Goal: Task Accomplishment & Management: Manage account settings

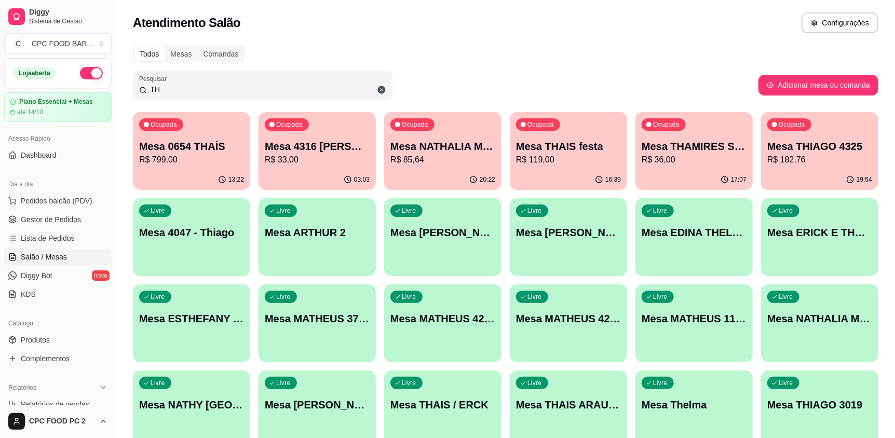
drag, startPoint x: 192, startPoint y: 89, endPoint x: 35, endPoint y: 58, distance: 159.8
click at [35, 58] on div "Diggy Sistema de Gestão C CPC FOOD BAR ... Loja aberta Plano Essencial + Mesas …" at bounding box center [447, 288] width 895 height 577
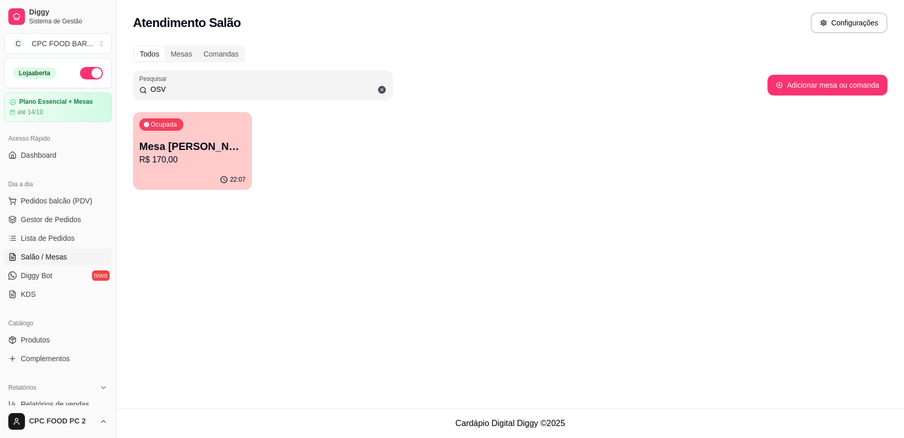
type input "OSV"
click at [204, 164] on p "R$ 170,00" at bounding box center [192, 160] width 103 height 12
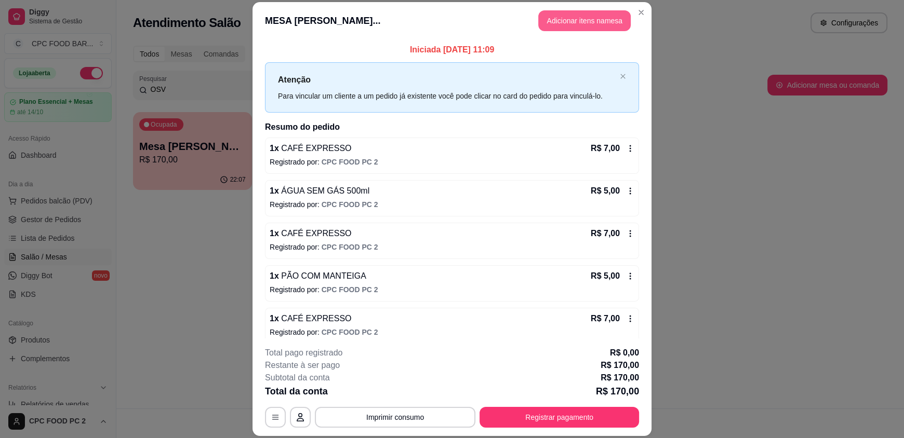
click at [588, 18] on button "Adicionar itens na mesa" at bounding box center [584, 20] width 92 height 21
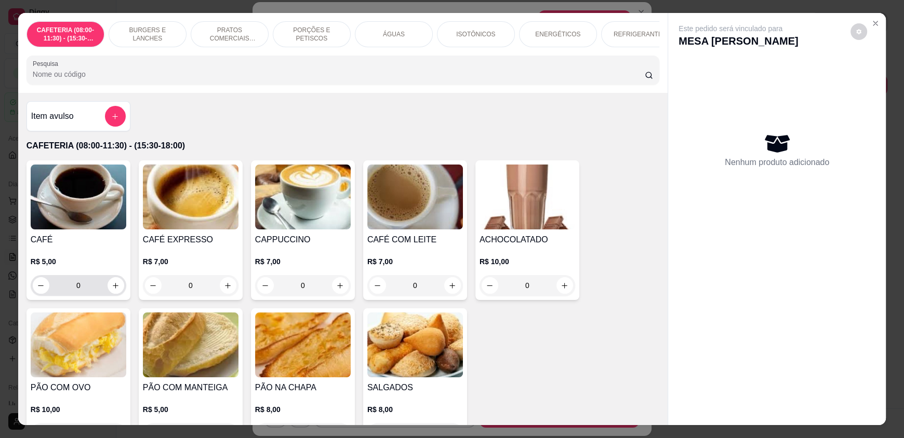
click at [119, 294] on button "increase-product-quantity" at bounding box center [116, 285] width 17 height 17
type input "1"
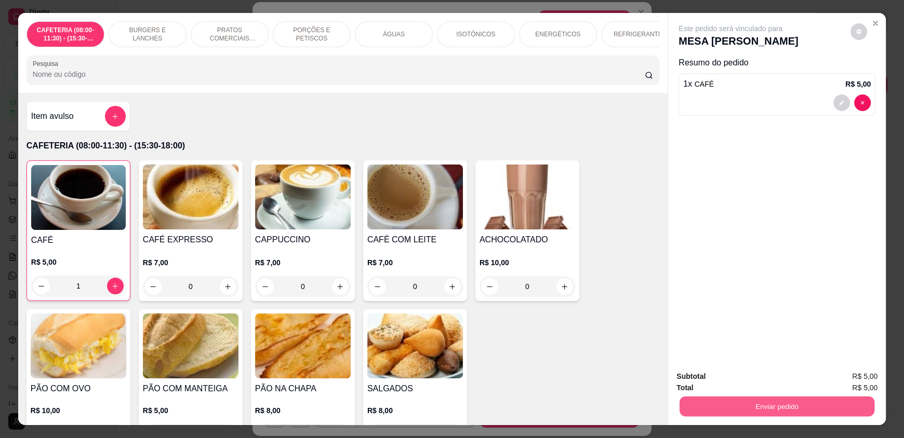
click at [825, 397] on button "Enviar pedido" at bounding box center [776, 406] width 195 height 20
click at [835, 379] on button "Enviar pedido" at bounding box center [850, 381] width 59 height 20
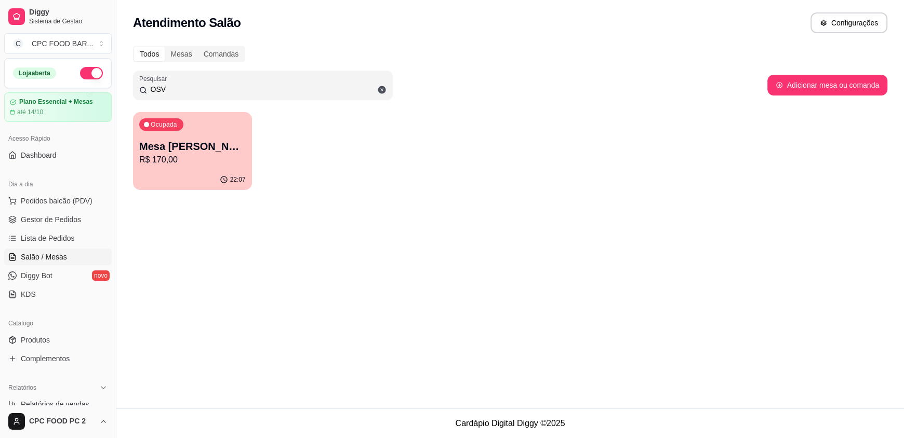
drag, startPoint x: 183, startPoint y: 86, endPoint x: 41, endPoint y: 85, distance: 142.8
click at [41, 85] on div "Diggy Sistema de Gestão C CPC FOOD BAR ... Loja aberta Plano Essencial + Mesas …" at bounding box center [452, 219] width 904 height 438
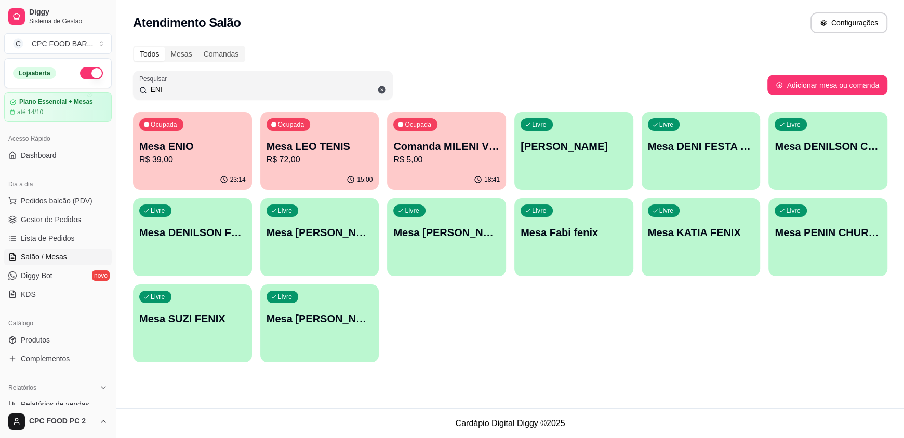
type input "ENI"
click at [189, 132] on div "Ocupada Mesa ENIO R$ 39,00" at bounding box center [192, 141] width 115 height 56
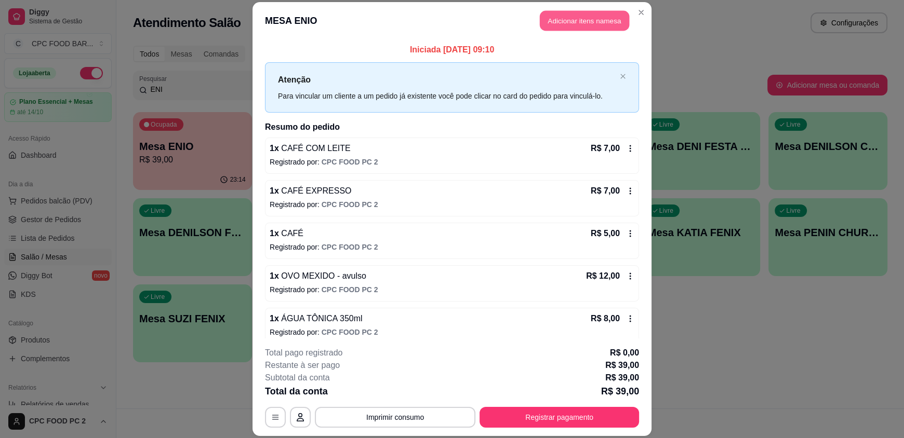
click at [593, 28] on button "Adicionar itens na mesa" at bounding box center [584, 21] width 89 height 20
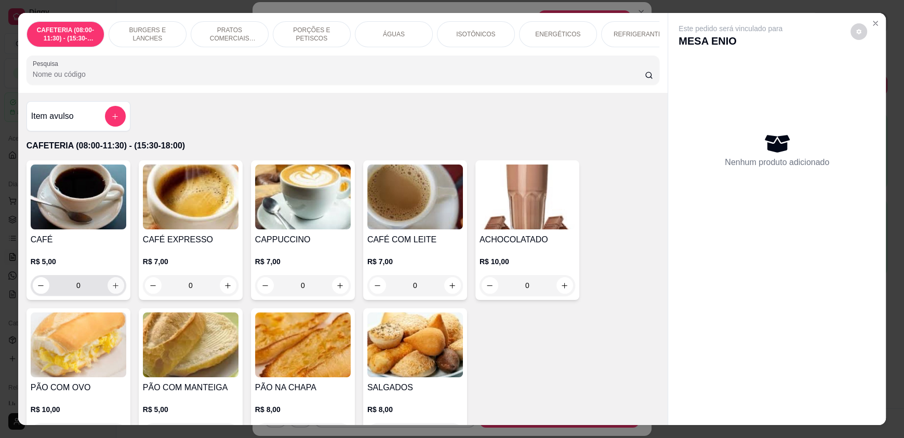
click at [112, 290] on icon "increase-product-quantity" at bounding box center [116, 286] width 8 height 8
type input "1"
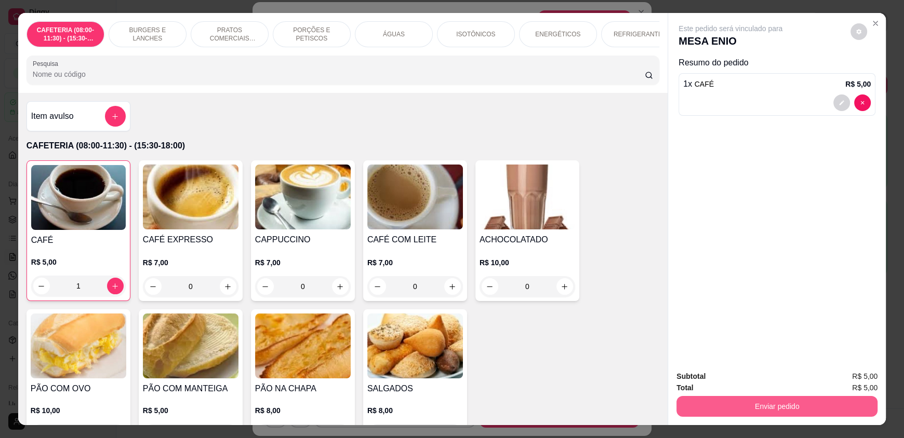
click at [776, 402] on button "Enviar pedido" at bounding box center [776, 406] width 201 height 21
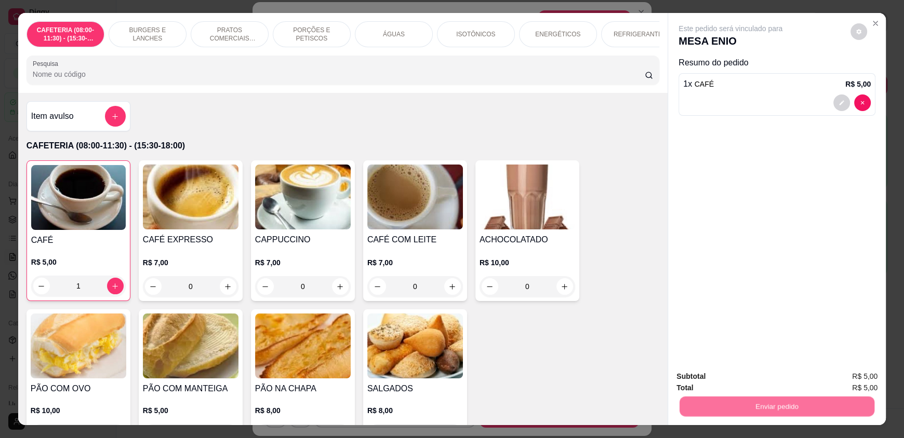
click at [842, 375] on button "Enviar pedido" at bounding box center [850, 381] width 59 height 20
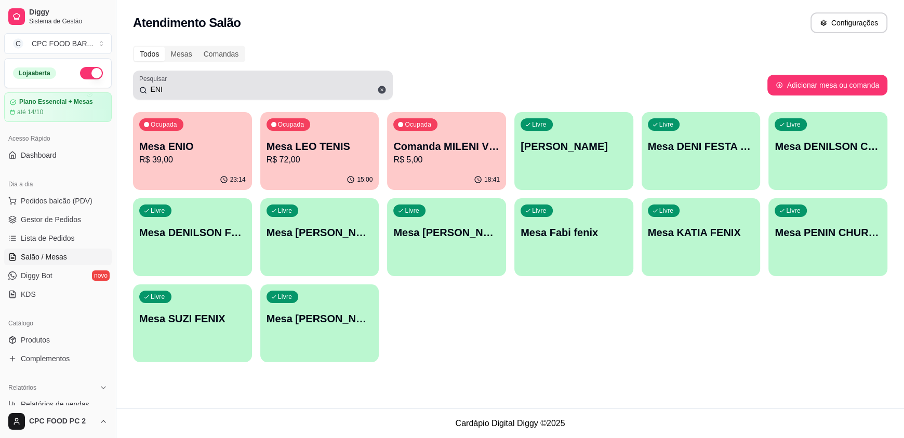
click at [146, 90] on icon at bounding box center [143, 90] width 8 height 8
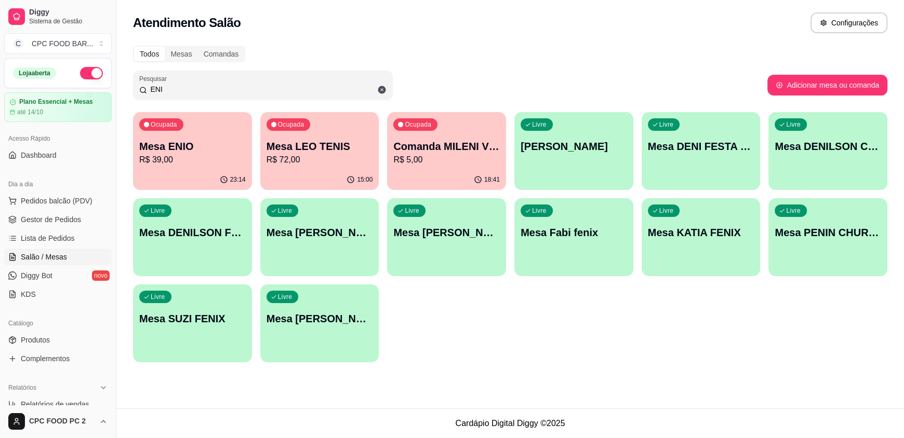
drag, startPoint x: 172, startPoint y: 90, endPoint x: 132, endPoint y: 88, distance: 40.0
click at [132, 88] on div "Todos Mesas Comandas Pesquisar ENI Adicionar mesa ou comanda Ocupada Mesa ENIO …" at bounding box center [509, 206] width 787 height 335
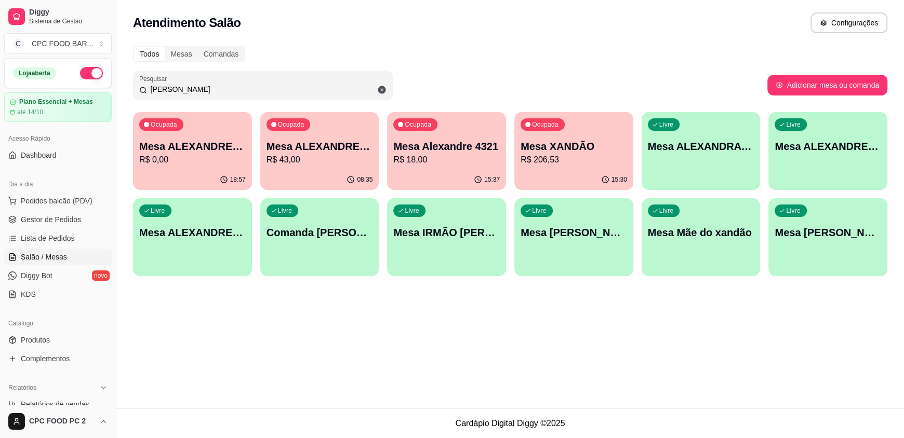
type input "[PERSON_NAME]"
click at [566, 155] on p "R$ 206,53" at bounding box center [573, 160] width 106 height 12
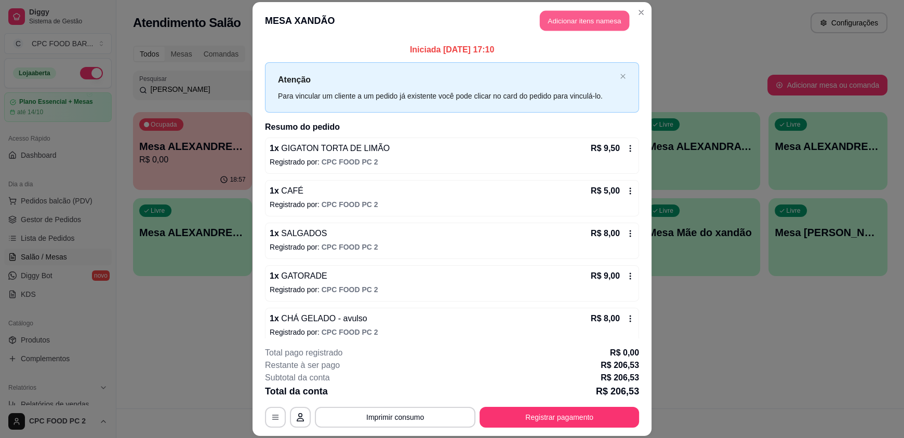
click at [545, 22] on button "Adicionar itens na mesa" at bounding box center [584, 21] width 89 height 20
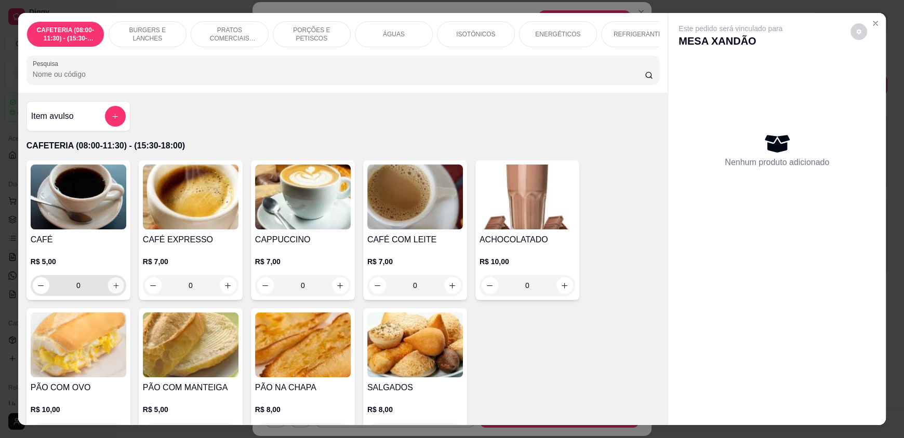
click at [108, 289] on button "increase-product-quantity" at bounding box center [116, 286] width 16 height 16
type input "1"
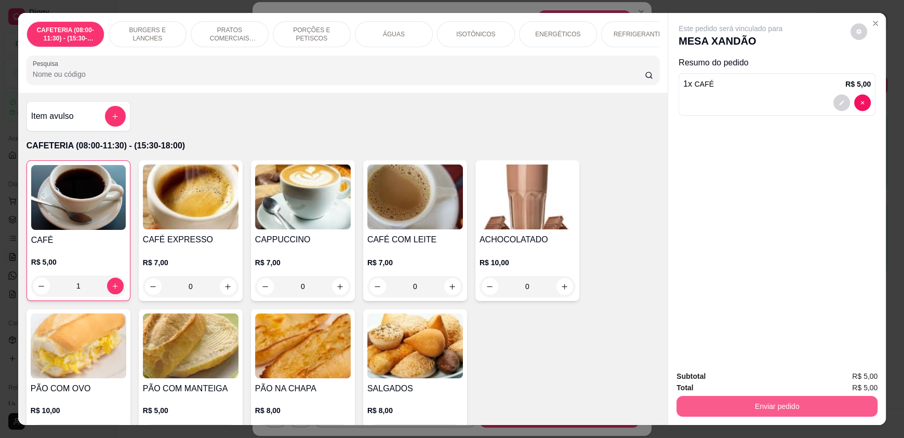
click at [688, 402] on button "Enviar pedido" at bounding box center [776, 406] width 201 height 21
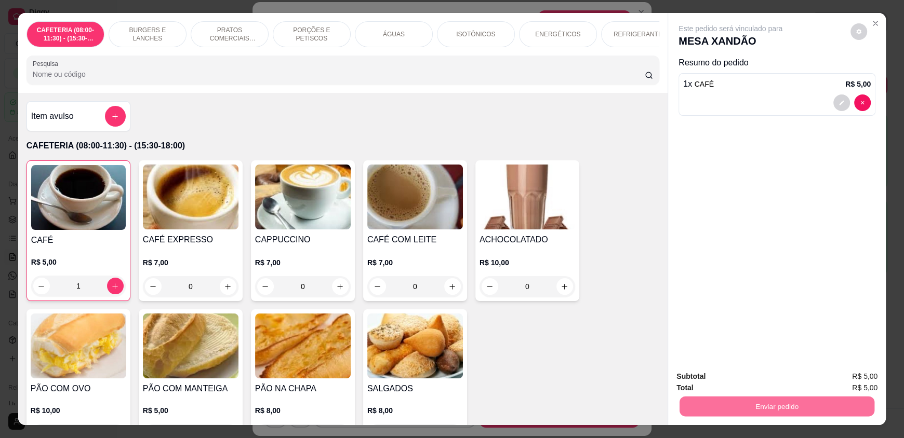
click at [841, 382] on button "Enviar pedido" at bounding box center [850, 380] width 57 height 19
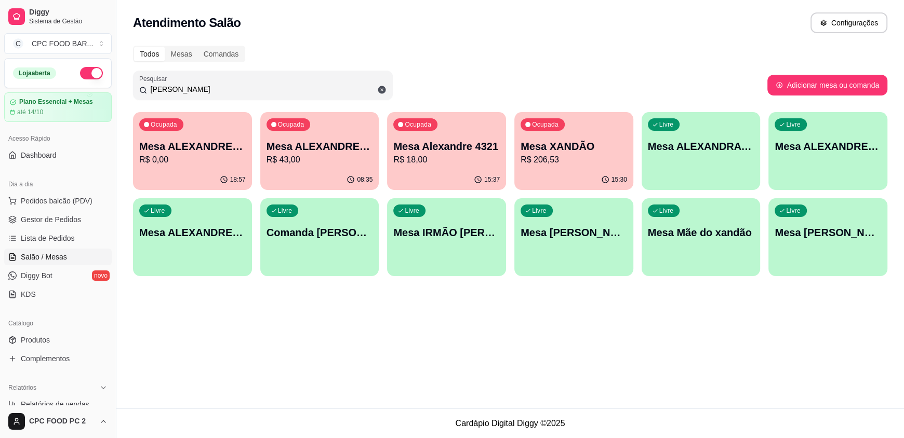
drag, startPoint x: 199, startPoint y: 90, endPoint x: 110, endPoint y: 82, distance: 89.7
click at [110, 82] on div "Diggy Sistema de Gestão C CPC FOOD BAR ... Loja aberta Plano Essencial + Mesas …" at bounding box center [452, 219] width 904 height 438
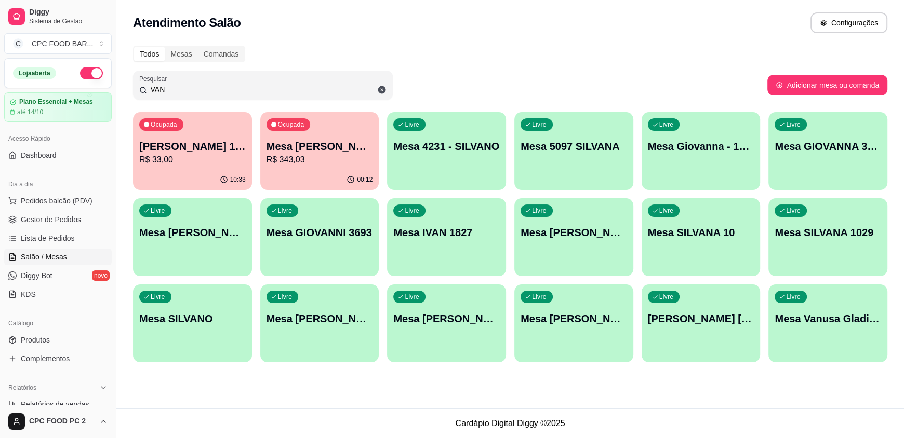
type input "VAN"
click at [340, 152] on p "Mesa [PERSON_NAME]" at bounding box center [319, 146] width 106 height 15
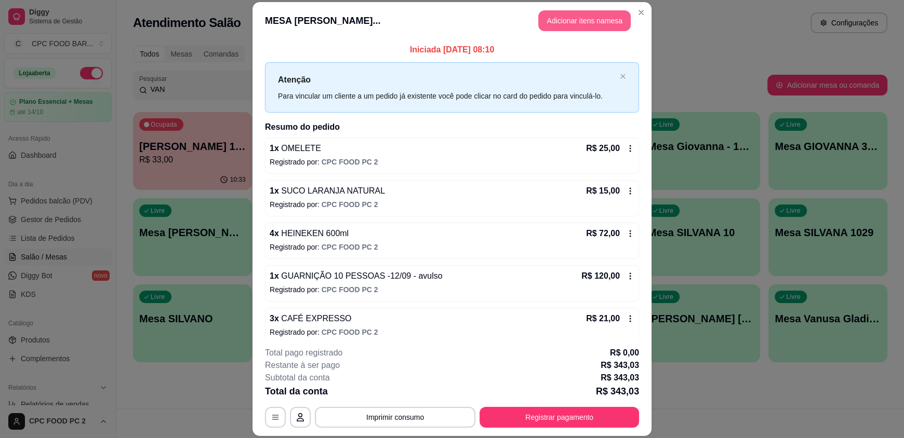
click at [603, 16] on button "Adicionar itens na mesa" at bounding box center [584, 20] width 92 height 21
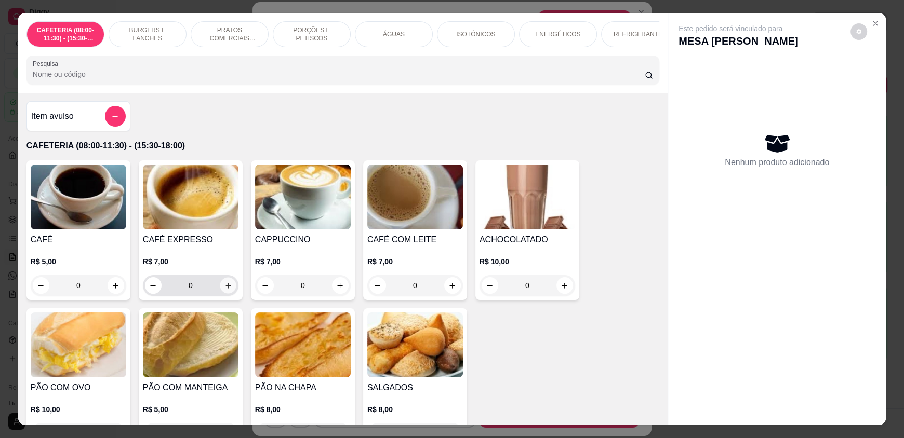
click at [224, 290] on icon "increase-product-quantity" at bounding box center [228, 286] width 8 height 8
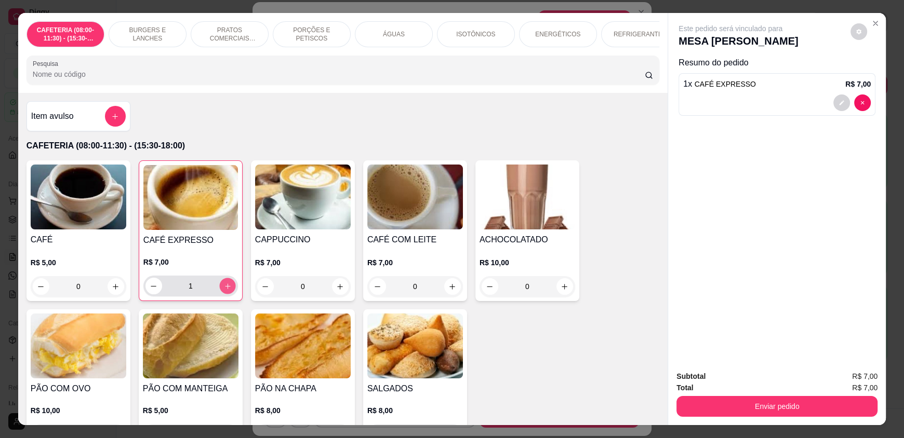
click at [224, 290] on icon "increase-product-quantity" at bounding box center [228, 287] width 8 height 8
type input "2"
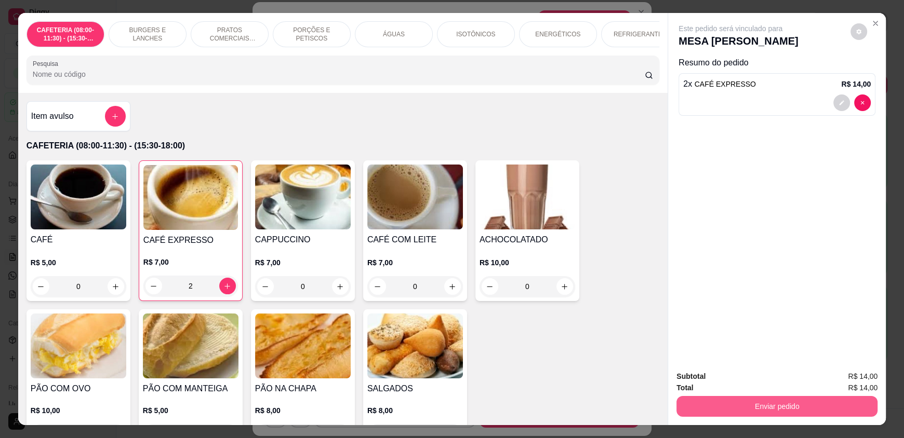
click at [732, 405] on button "Enviar pedido" at bounding box center [776, 406] width 201 height 21
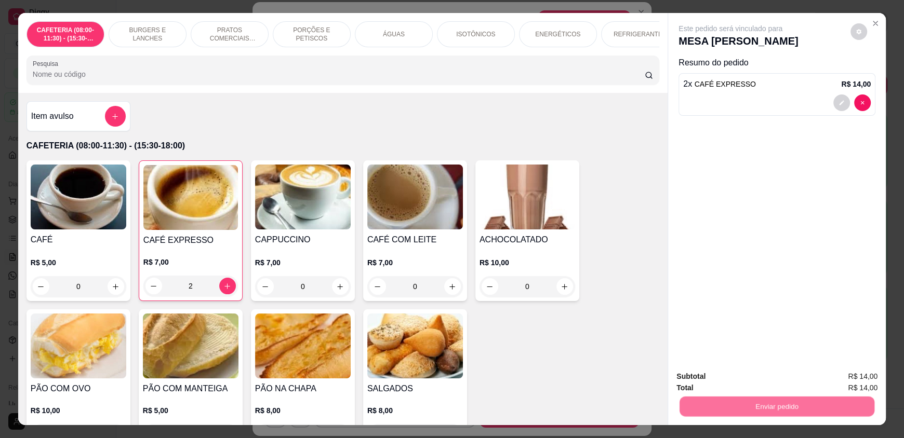
click at [862, 387] on button "Enviar pedido" at bounding box center [850, 381] width 59 height 20
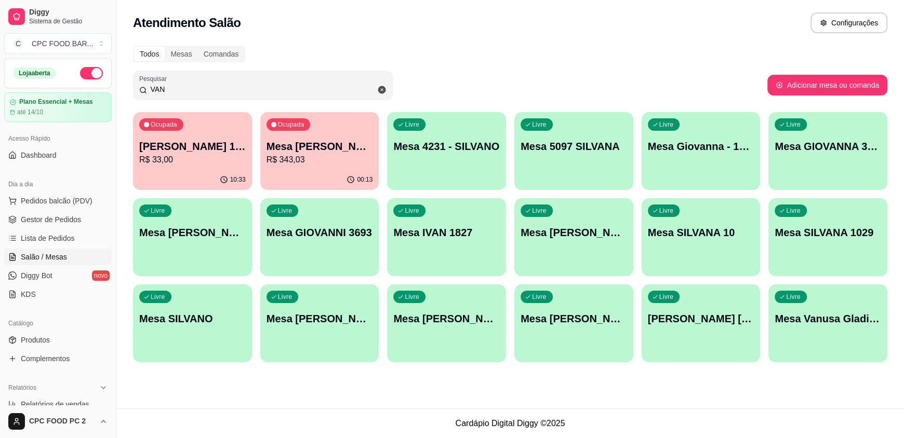
drag, startPoint x: 208, startPoint y: 90, endPoint x: 58, endPoint y: 83, distance: 150.3
click at [58, 83] on div "Diggy Sistema de Gestão C CPC FOOD BAR ... Loja aberta Plano Essencial + Mesas …" at bounding box center [452, 219] width 904 height 438
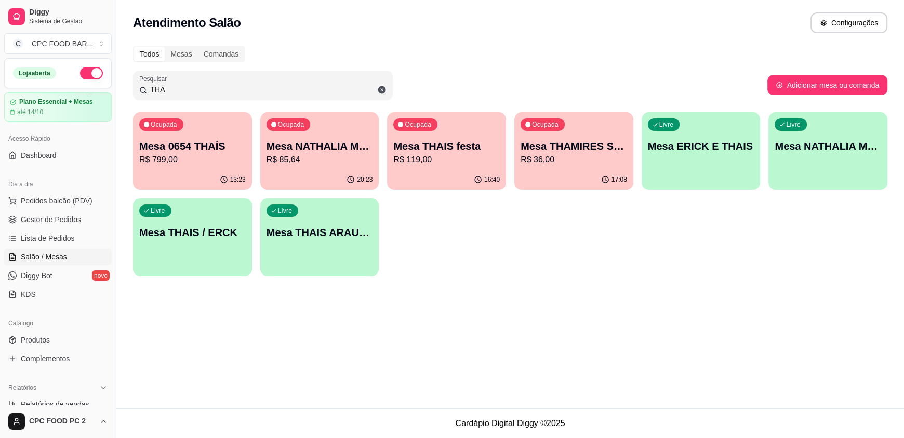
drag, startPoint x: 184, startPoint y: 87, endPoint x: 92, endPoint y: 64, distance: 94.6
click at [92, 64] on div "Diggy Sistema de Gestão C CPC FOOD BAR ... Loja aberta Plano Essencial + Mesas …" at bounding box center [452, 219] width 904 height 438
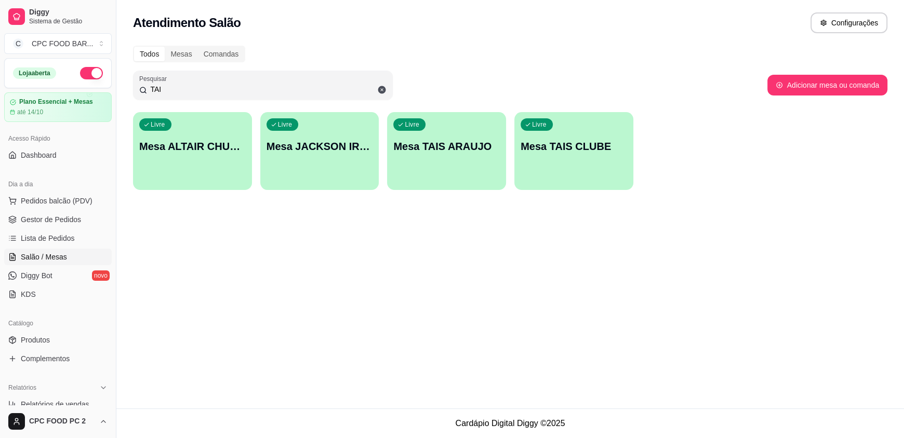
type input "TAI"
click at [595, 160] on div "Livre Mesa TAIS CLUBE" at bounding box center [573, 144] width 115 height 63
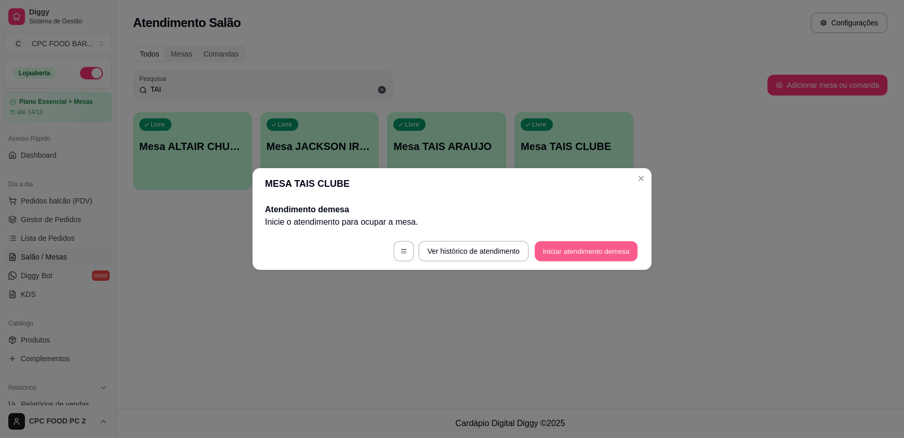
click at [601, 251] on button "Iniciar atendimento de mesa" at bounding box center [585, 251] width 103 height 20
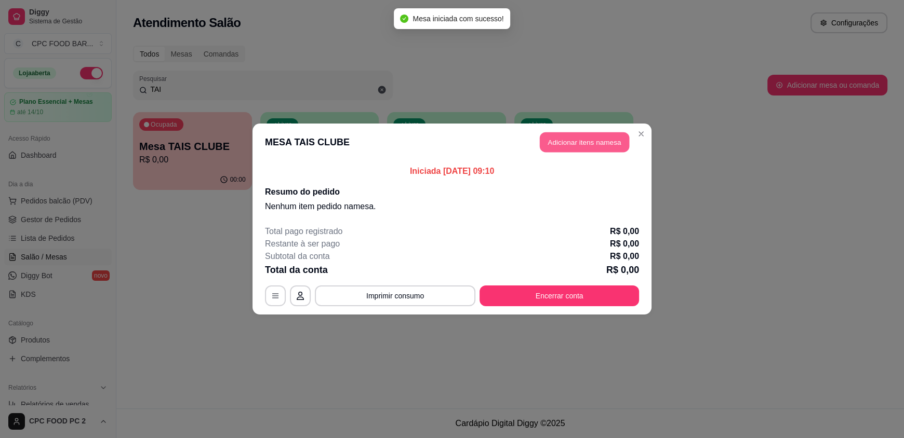
click at [599, 144] on button "Adicionar itens na mesa" at bounding box center [584, 142] width 89 height 20
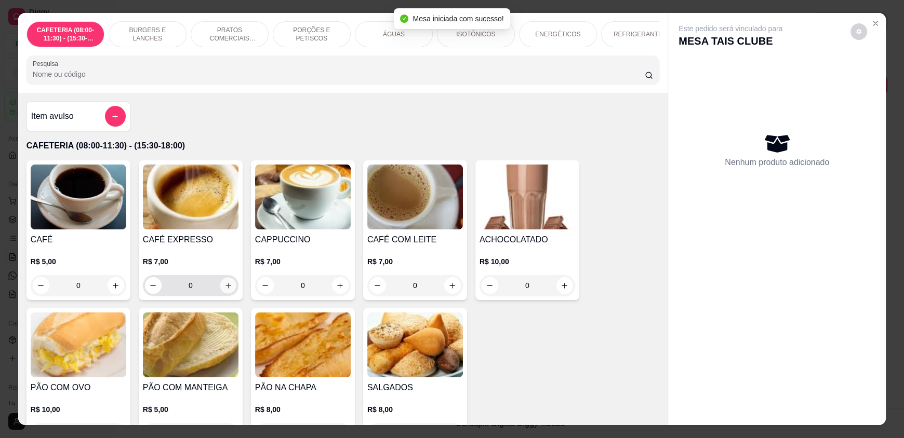
click at [224, 289] on icon "increase-product-quantity" at bounding box center [228, 286] width 8 height 8
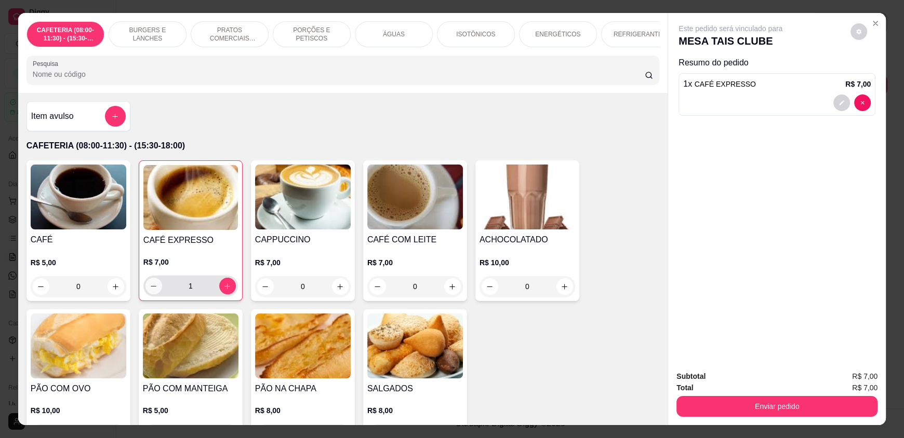
click at [150, 290] on icon "decrease-product-quantity" at bounding box center [154, 287] width 8 height 8
type input "0"
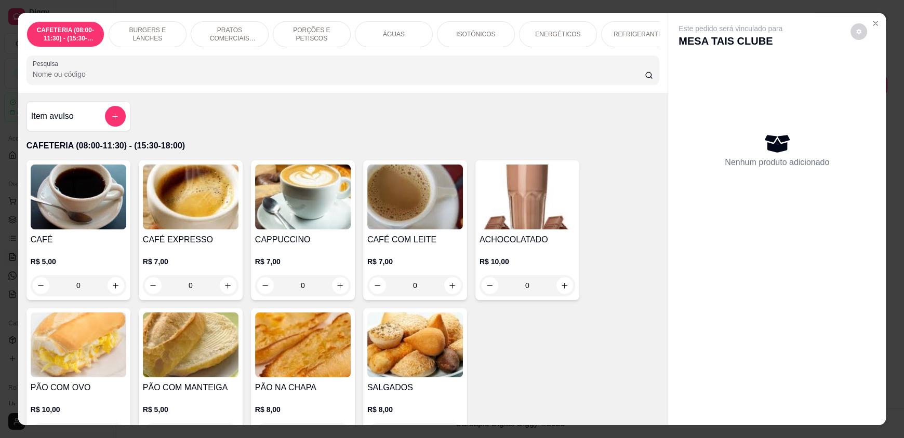
click at [241, 79] on input "Pesquisa" at bounding box center [339, 74] width 612 height 10
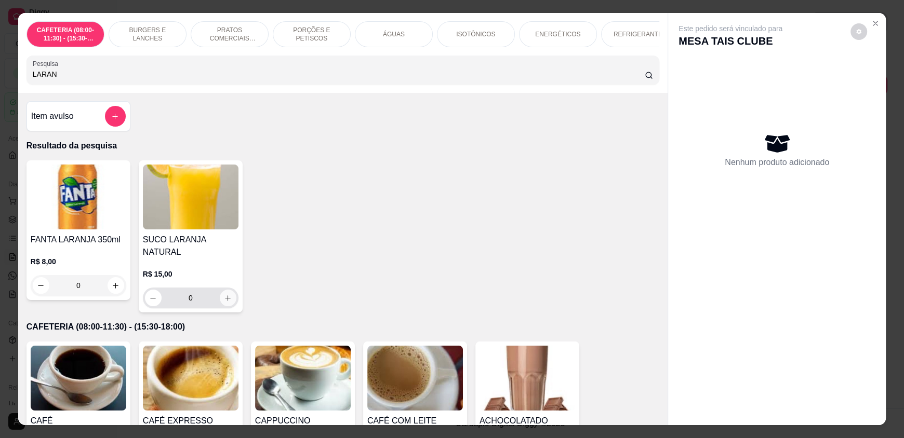
type input "LARAN"
click at [226, 294] on icon "increase-product-quantity" at bounding box center [228, 298] width 8 height 8
type input "1"
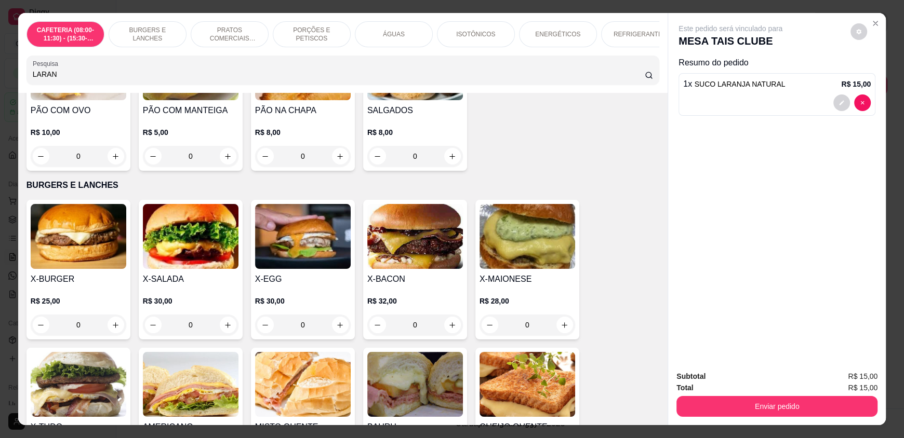
scroll to position [571, 0]
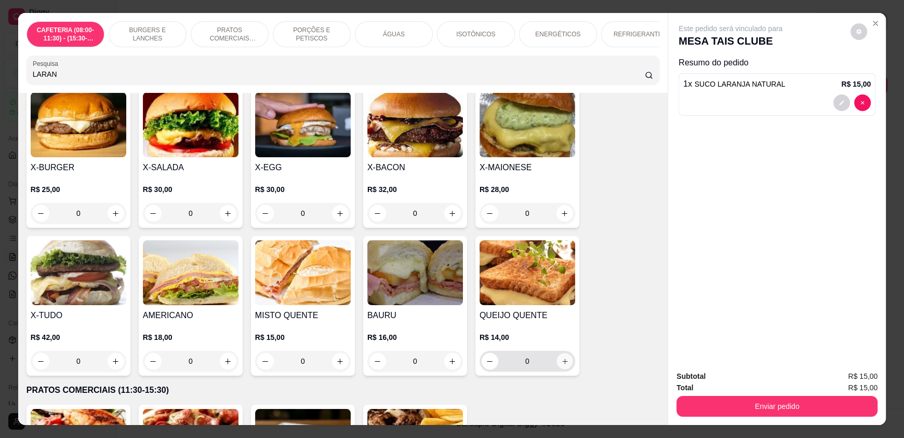
click at [561, 366] on icon "increase-product-quantity" at bounding box center [565, 362] width 8 height 8
type input "1"
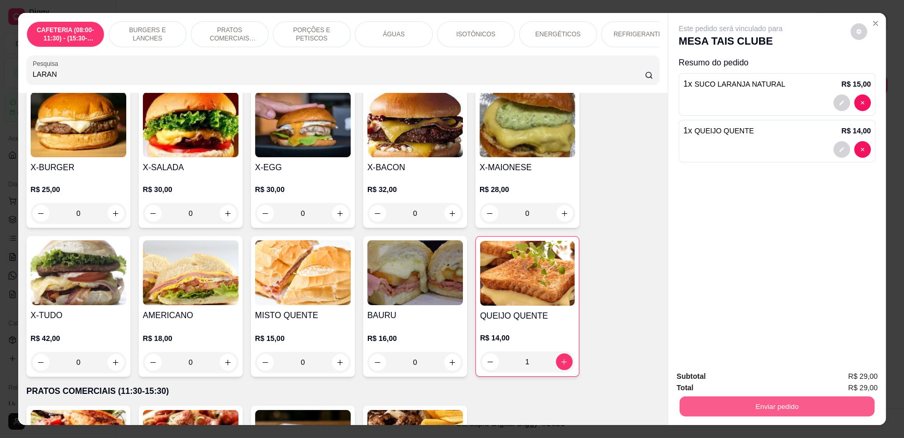
click at [834, 408] on button "Enviar pedido" at bounding box center [776, 406] width 195 height 20
click at [863, 384] on button "Enviar pedido" at bounding box center [850, 381] width 59 height 20
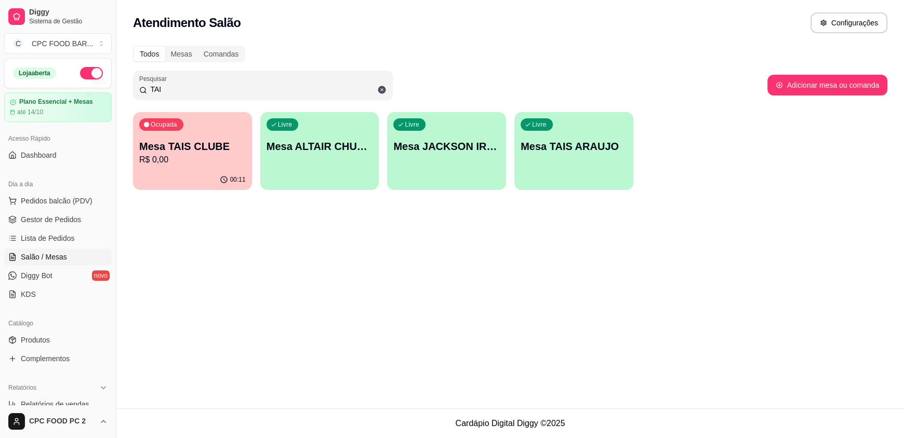
click at [184, 154] on p "R$ 0,00" at bounding box center [192, 160] width 106 height 12
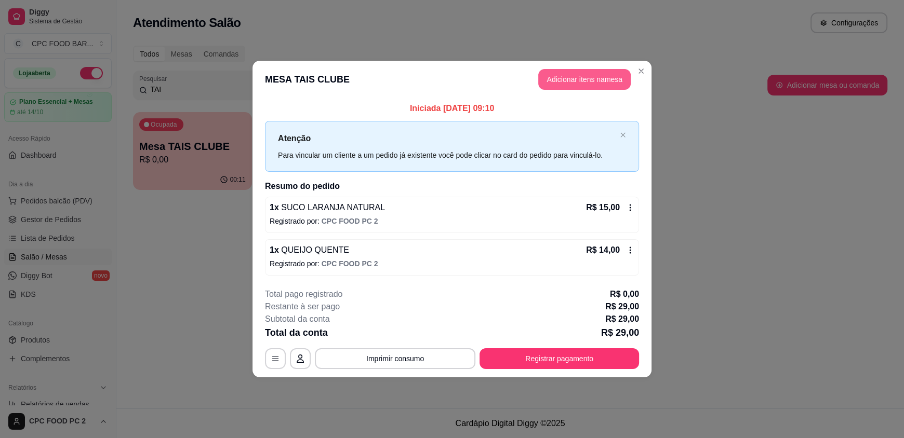
click at [574, 86] on button "Adicionar itens na mesa" at bounding box center [584, 79] width 92 height 21
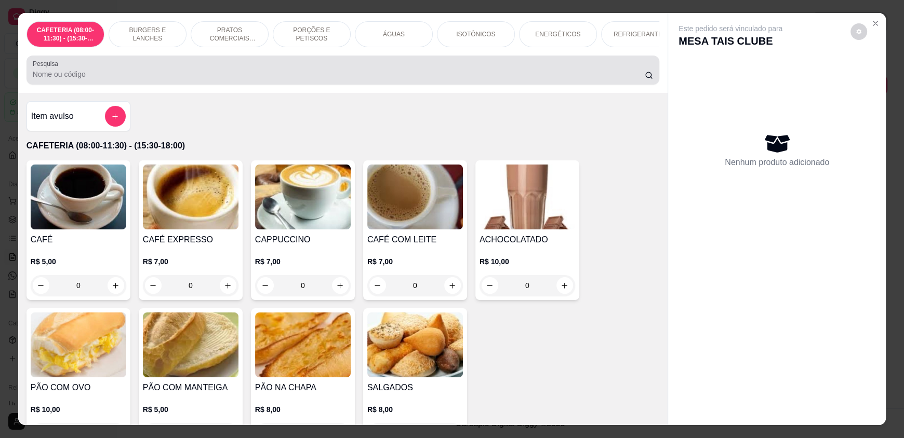
click at [346, 79] on input "Pesquisa" at bounding box center [339, 74] width 612 height 10
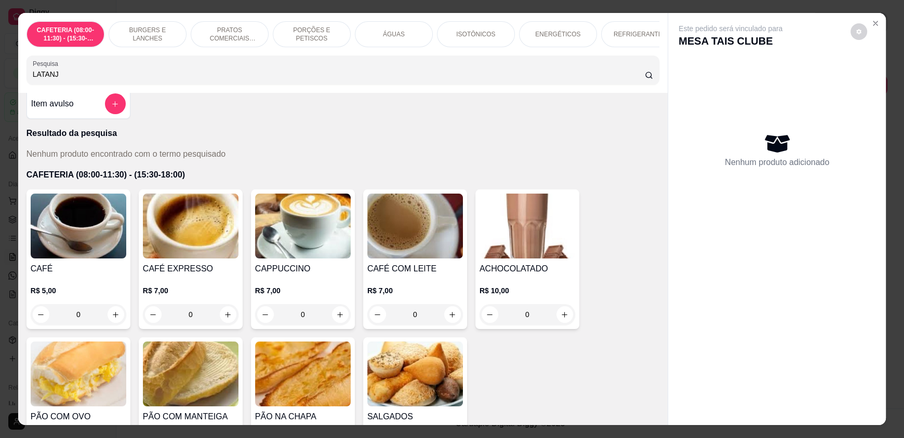
scroll to position [0, 0]
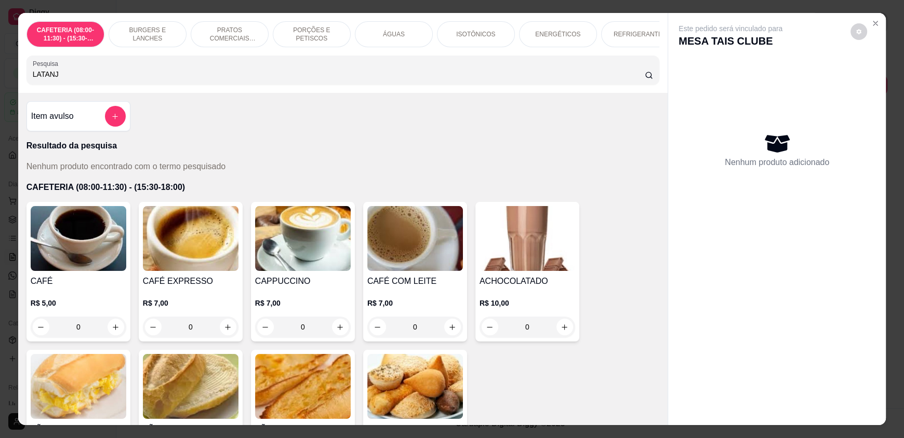
drag, startPoint x: 59, startPoint y: 85, endPoint x: 0, endPoint y: 84, distance: 58.7
click at [0, 84] on div "CAFETERIA (08:00-11:30) - (15:30-18:00) BURGERS E LANCHES PRATOS COMERCIAIS (11…" at bounding box center [452, 219] width 904 height 438
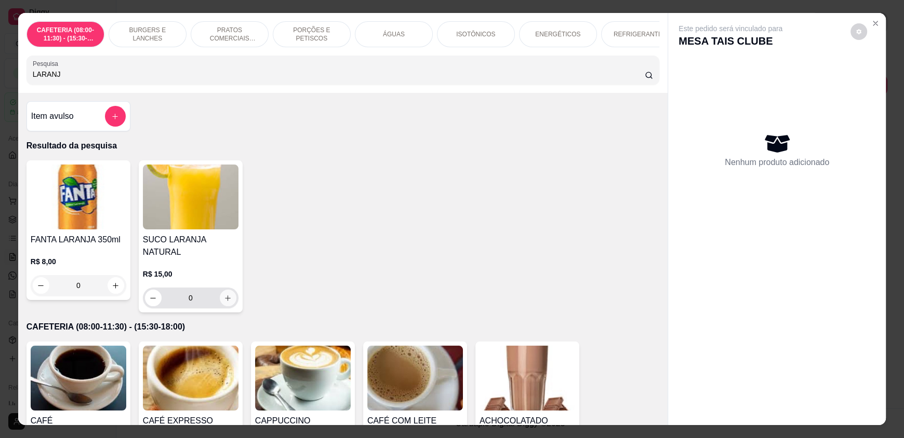
type input "LARANJ"
click at [224, 294] on icon "increase-product-quantity" at bounding box center [228, 298] width 8 height 8
type input "1"
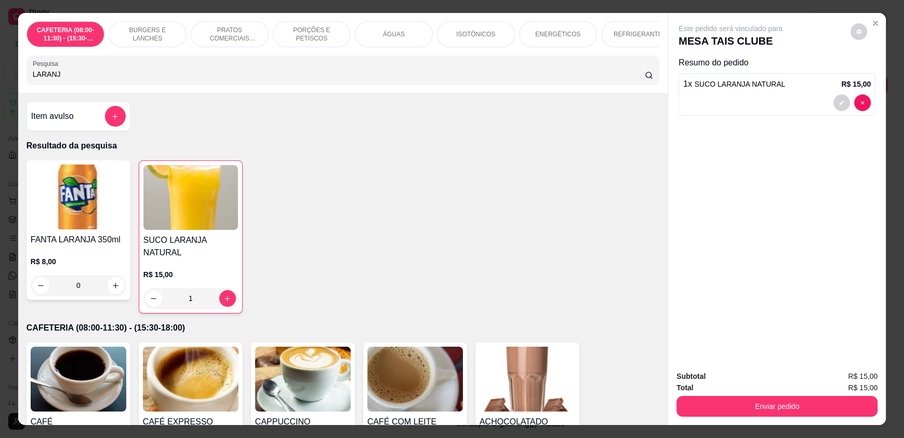
drag, startPoint x: 72, startPoint y: 87, endPoint x: 0, endPoint y: 89, distance: 72.2
click at [0, 89] on div "CAFETERIA (08:00-11:30) - (15:30-18:00) BURGERS E LANCHES PRATOS COMERCIAIS (11…" at bounding box center [452, 219] width 904 height 438
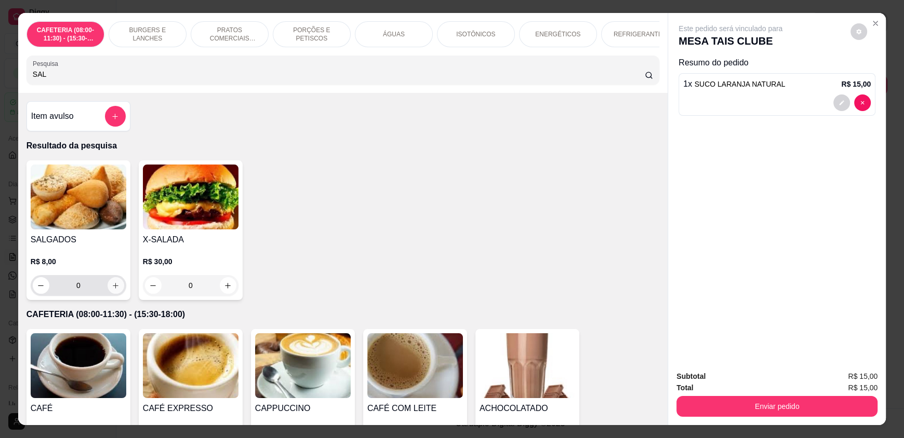
type input "SAL"
click at [108, 294] on button "increase-product-quantity" at bounding box center [116, 285] width 17 height 17
type input "1"
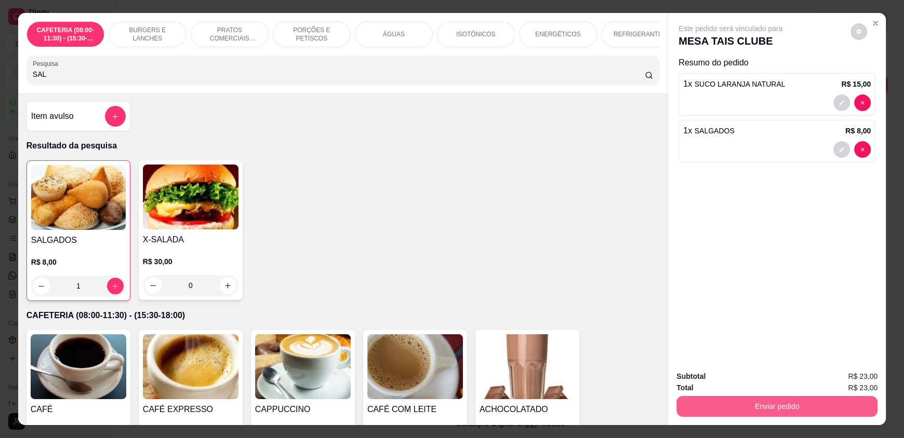
click at [781, 408] on button "Enviar pedido" at bounding box center [776, 406] width 201 height 21
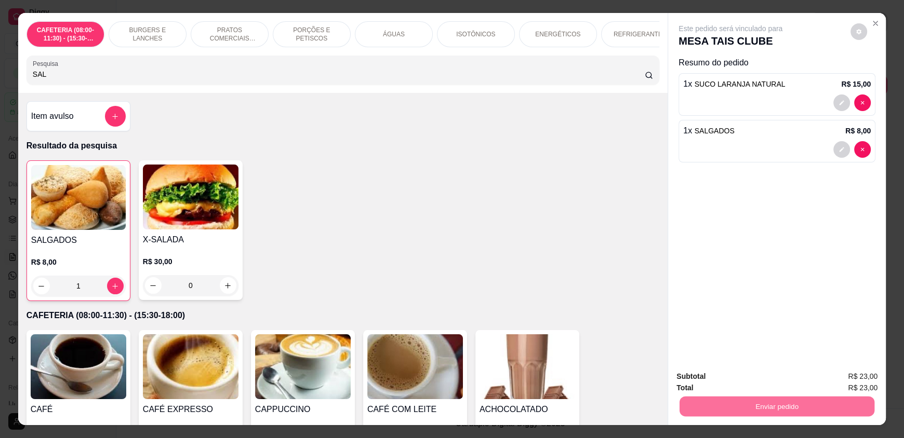
click at [832, 380] on button "Enviar pedido" at bounding box center [850, 380] width 57 height 19
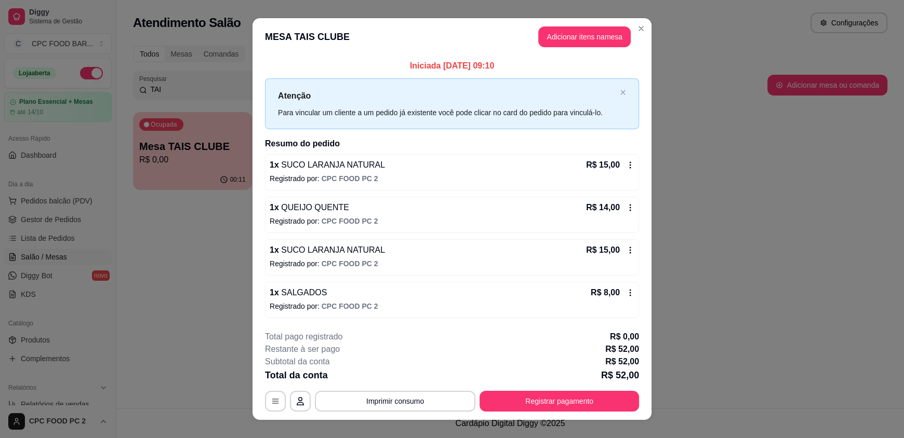
scroll to position [15, 0]
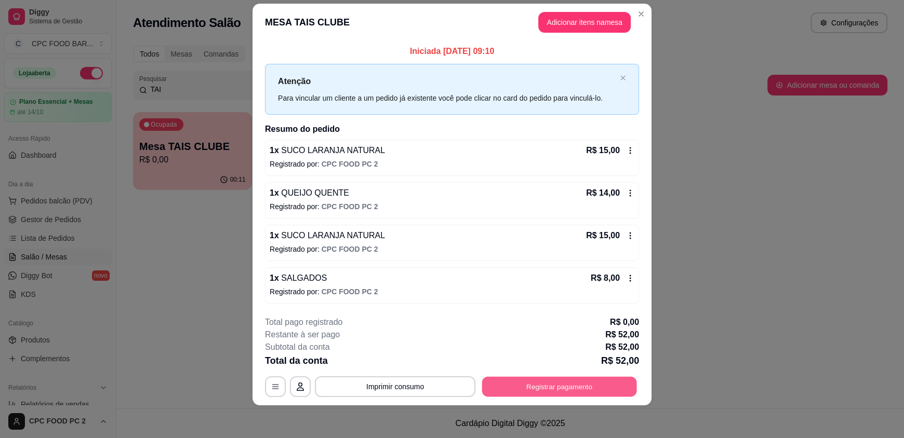
click at [554, 388] on button "Registrar pagamento" at bounding box center [559, 387] width 155 height 20
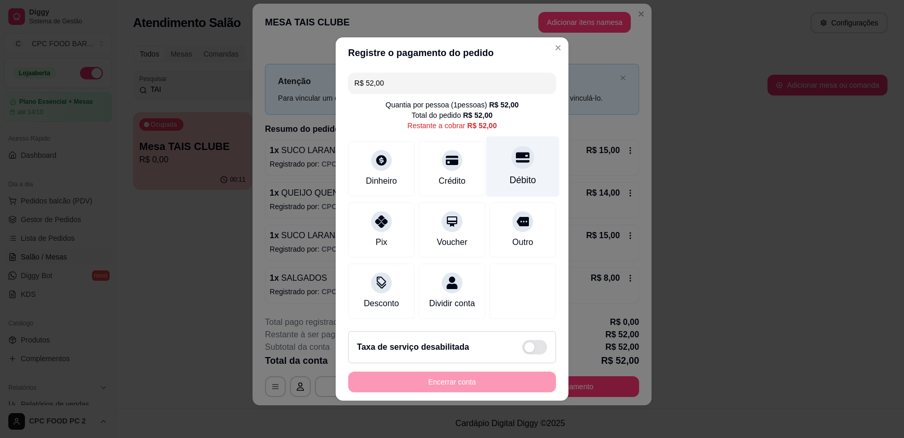
click at [523, 173] on div "Débito" at bounding box center [522, 180] width 26 height 14
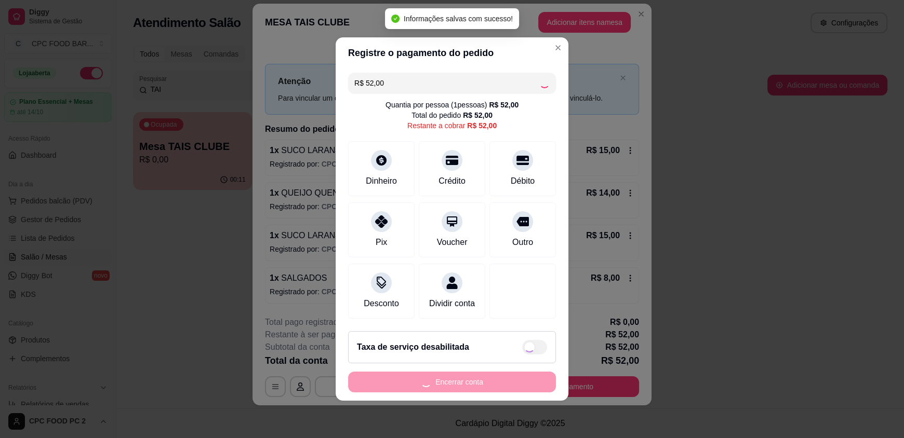
type input "R$ 0,00"
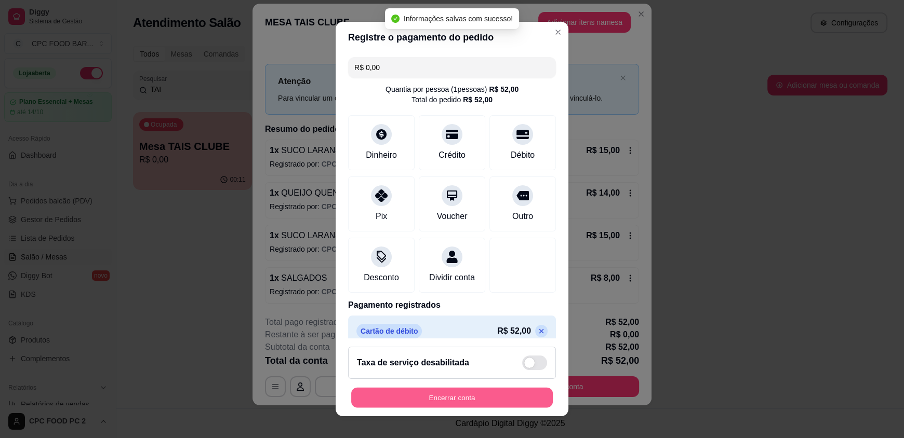
click at [442, 388] on button "Encerrar conta" at bounding box center [452, 397] width 202 height 20
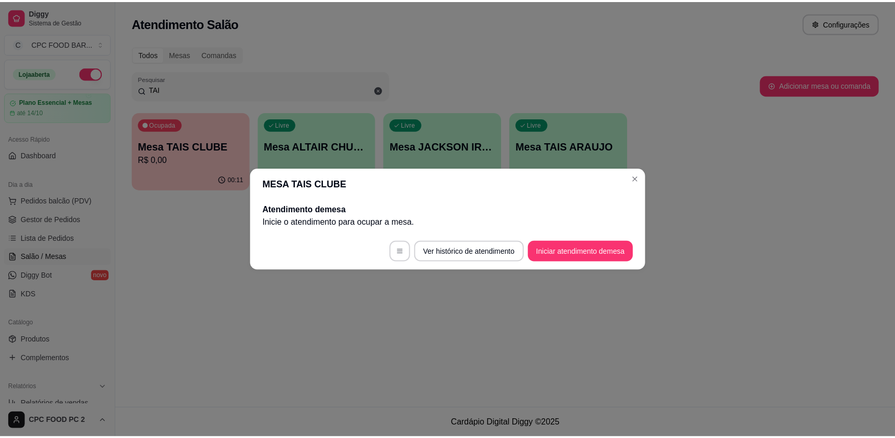
scroll to position [0, 0]
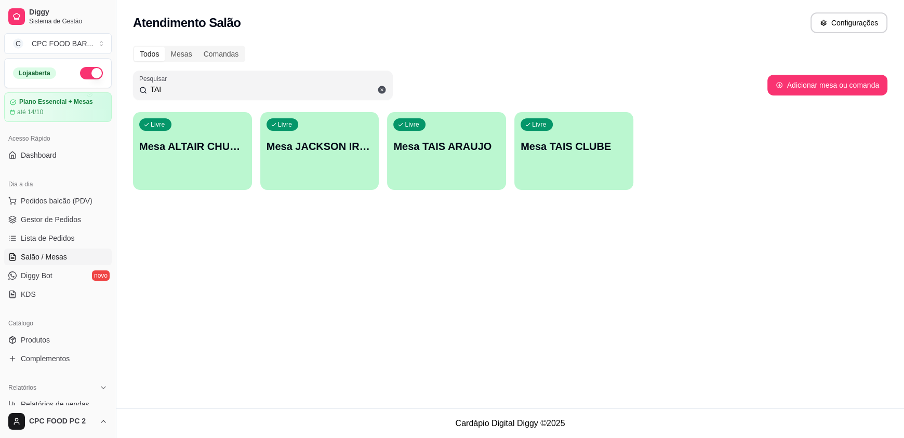
drag, startPoint x: 171, startPoint y: 89, endPoint x: 86, endPoint y: 79, distance: 85.2
click at [86, 79] on div "Diggy Sistema de Gestão C CPC FOOD BAR ... Loja aberta Plano Essencial + Mesas …" at bounding box center [452, 219] width 904 height 438
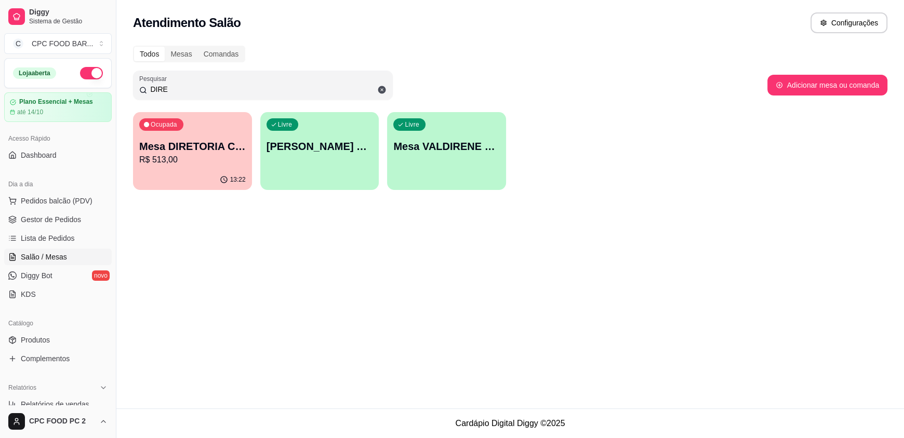
click at [177, 129] on div "Ocupada" at bounding box center [161, 124] width 44 height 12
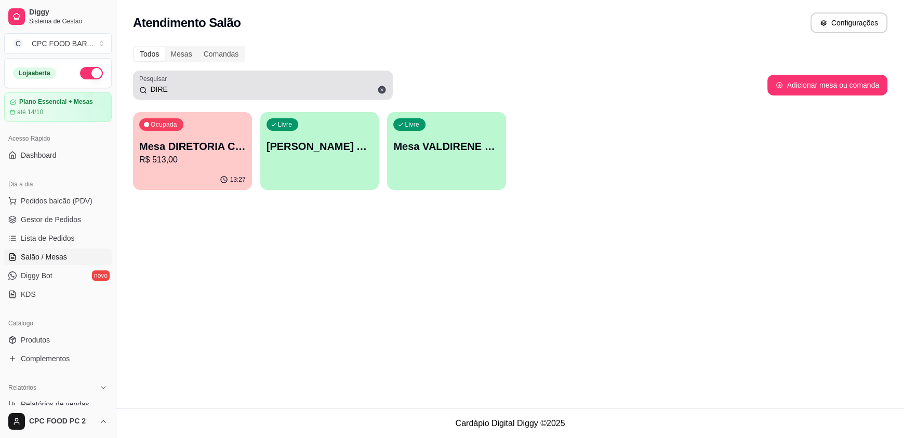
drag, startPoint x: 179, startPoint y: 73, endPoint x: 169, endPoint y: 76, distance: 10.3
click at [174, 73] on div "Pesquisar DIRE" at bounding box center [263, 85] width 260 height 29
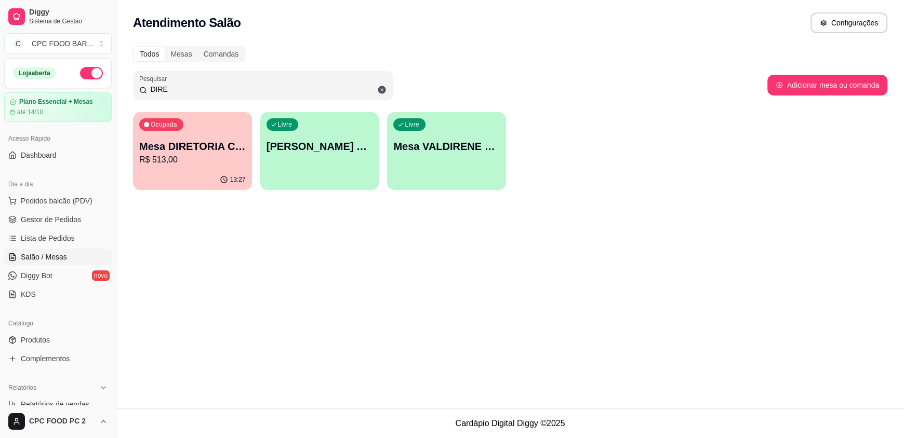
drag, startPoint x: 173, startPoint y: 89, endPoint x: 60, endPoint y: 86, distance: 113.8
click at [59, 86] on div "Diggy Sistema de Gestão C CPC FOOD BAR ... Loja aberta Plano Essencial + Mesas …" at bounding box center [452, 219] width 904 height 438
type input "H"
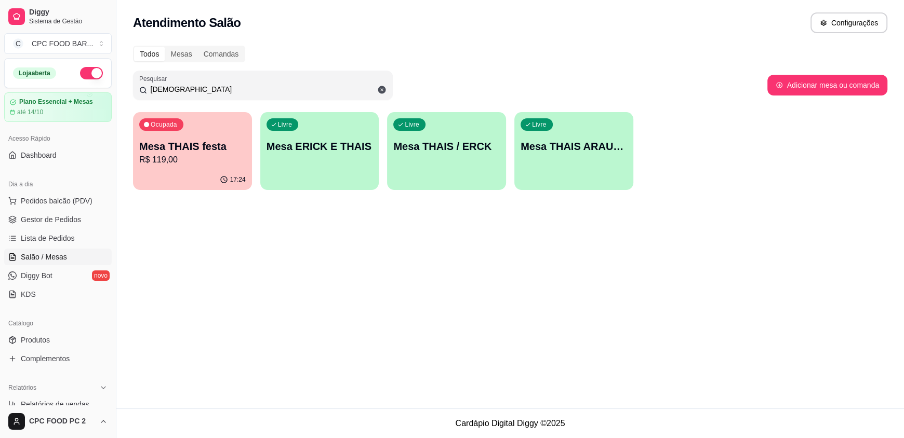
type input "[DEMOGRAPHIC_DATA]"
click at [198, 172] on div "17:24" at bounding box center [192, 180] width 119 height 20
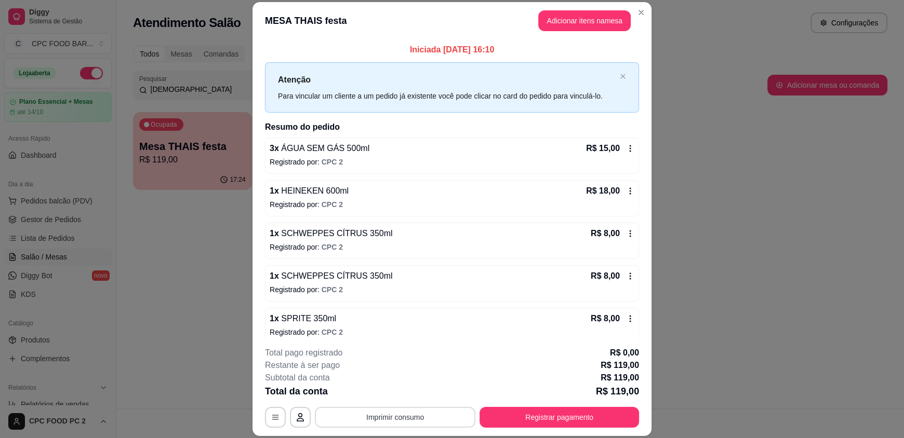
click at [369, 413] on button "Imprimir consumo" at bounding box center [395, 417] width 160 height 21
click at [379, 398] on button "IMPRESSORA" at bounding box center [394, 393] width 73 height 16
click at [384, 411] on button "Imprimir consumo" at bounding box center [395, 417] width 160 height 21
click at [642, 10] on button "Close" at bounding box center [641, 12] width 17 height 17
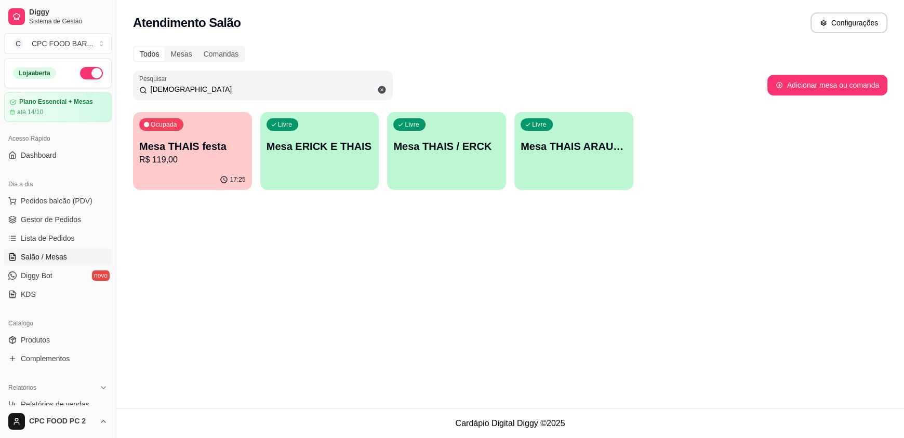
drag, startPoint x: 238, startPoint y: 90, endPoint x: 75, endPoint y: 85, distance: 163.2
click at [75, 85] on div "Diggy Sistema de Gestão C CPC FOOD BAR ... Loja aberta Plano Essencial + Mesas …" at bounding box center [452, 219] width 904 height 438
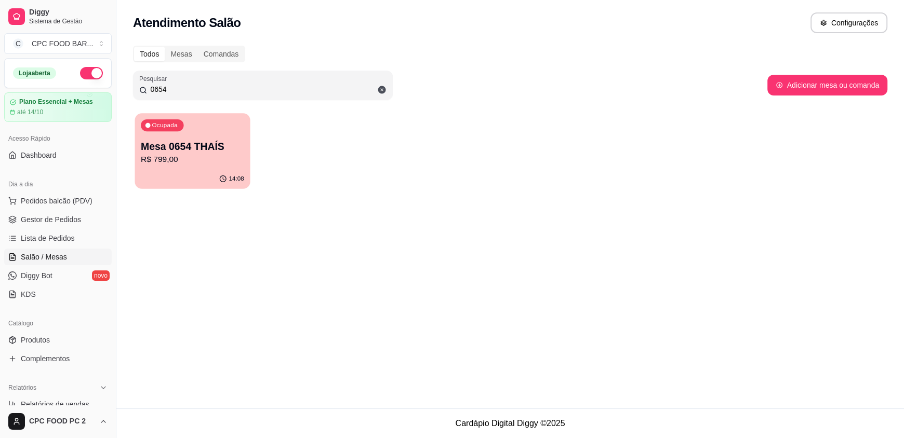
click at [194, 144] on p "Mesa 0654 THAÍS" at bounding box center [192, 147] width 103 height 14
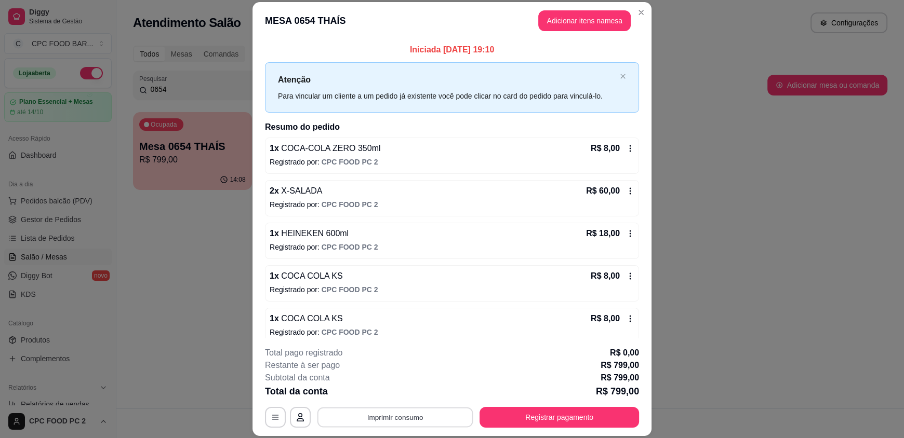
click at [405, 413] on button "Imprimir consumo" at bounding box center [395, 417] width 156 height 20
click at [410, 389] on button "IMPRESSORA" at bounding box center [394, 393] width 75 height 17
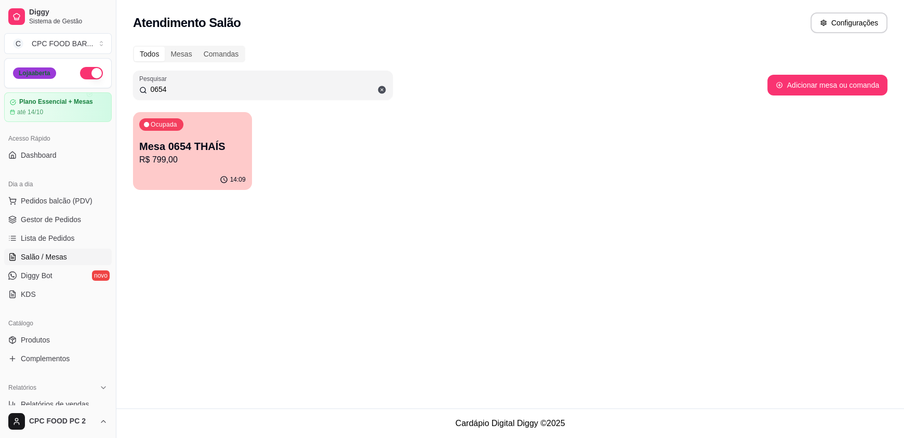
drag, startPoint x: 226, startPoint y: 87, endPoint x: 18, endPoint y: 70, distance: 208.5
click at [18, 70] on div "Diggy Sistema de Gestão C CPC FOOD BAR ... Loja aberta Plano Essencial + Mesas …" at bounding box center [452, 219] width 904 height 438
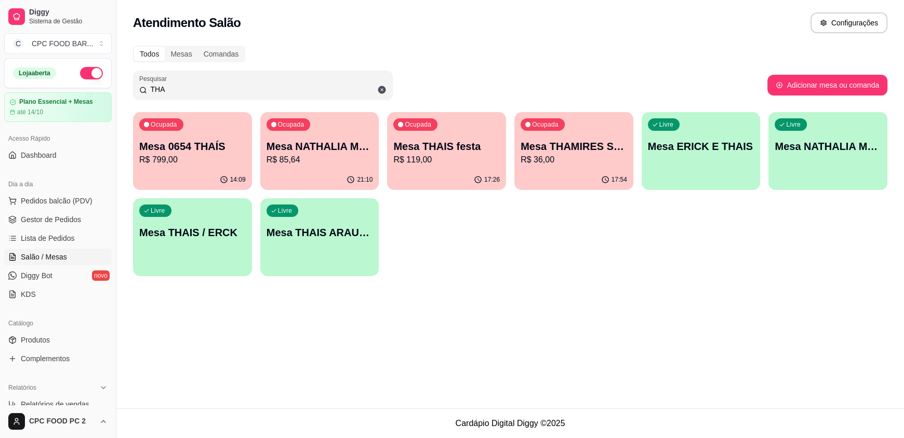
type input "THA"
click at [460, 164] on p "R$ 119,00" at bounding box center [446, 160] width 106 height 12
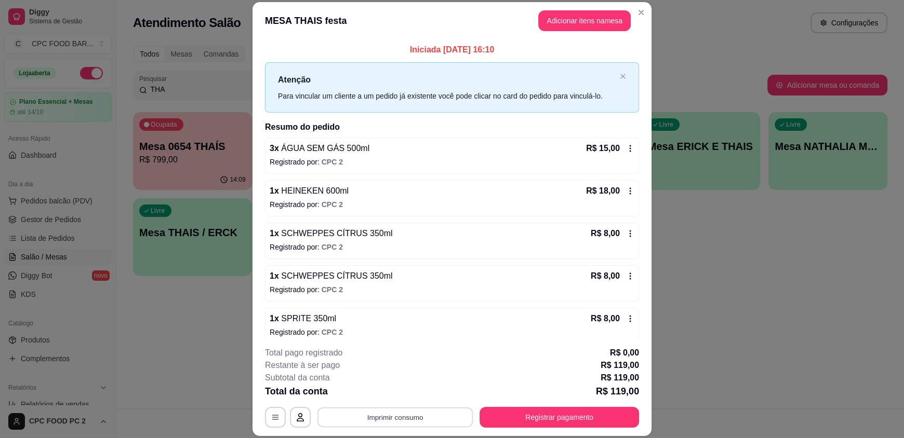
click at [433, 417] on button "Imprimir consumo" at bounding box center [395, 417] width 156 height 20
click at [640, 15] on icon "Close" at bounding box center [641, 12] width 8 height 8
click at [542, 420] on button "Registrar pagamento" at bounding box center [559, 417] width 155 height 20
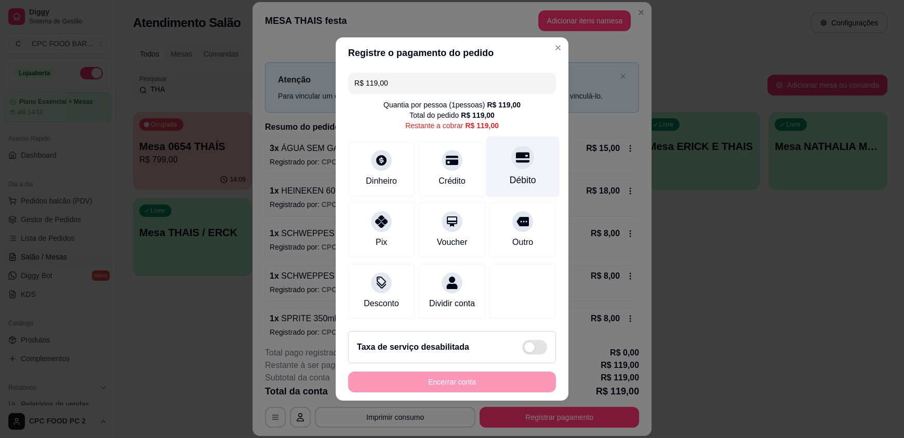
click at [522, 173] on div "Débito" at bounding box center [522, 180] width 26 height 14
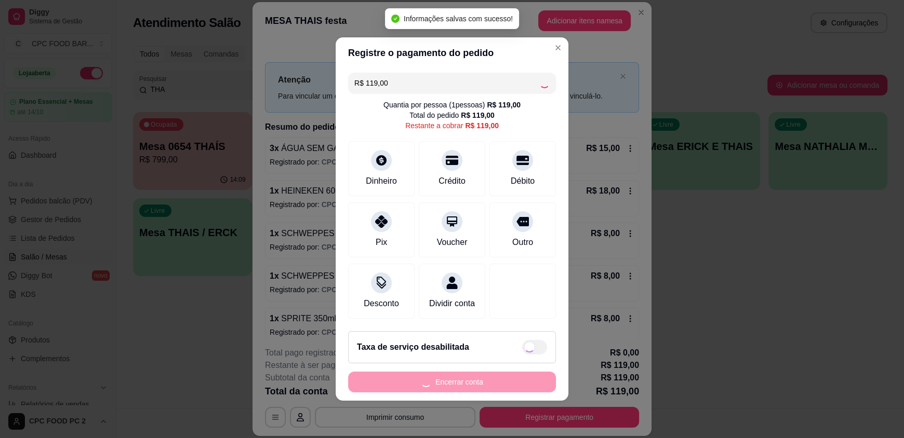
type input "R$ 0,00"
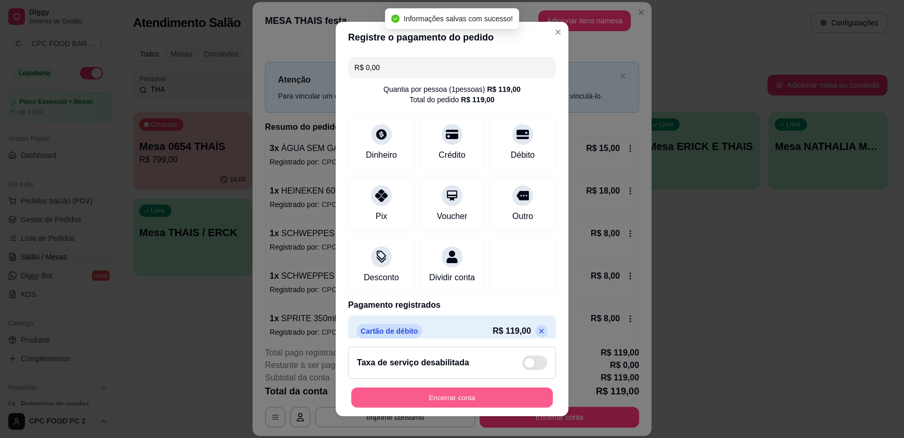
click at [448, 397] on button "Encerrar conta" at bounding box center [452, 397] width 202 height 20
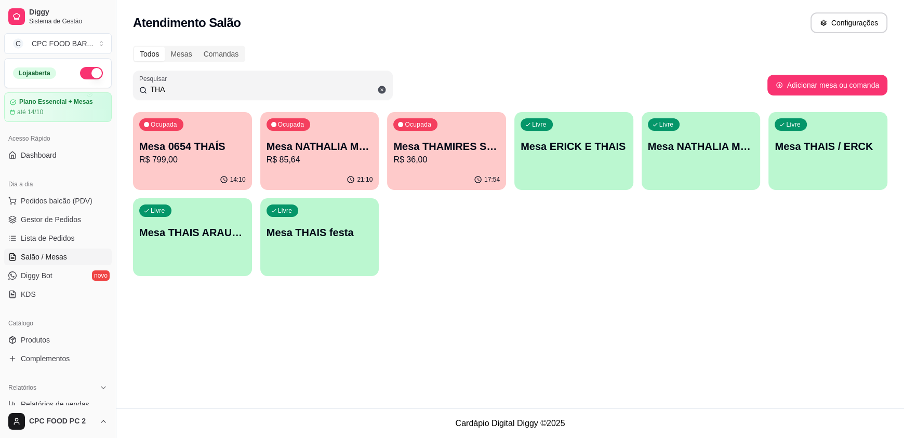
drag, startPoint x: 211, startPoint y: 89, endPoint x: 5, endPoint y: 89, distance: 206.2
click at [5, 89] on div "Diggy Sistema de Gestão C CPC FOOD BAR ... Loja aberta Plano Essencial + Mesas …" at bounding box center [452, 219] width 904 height 438
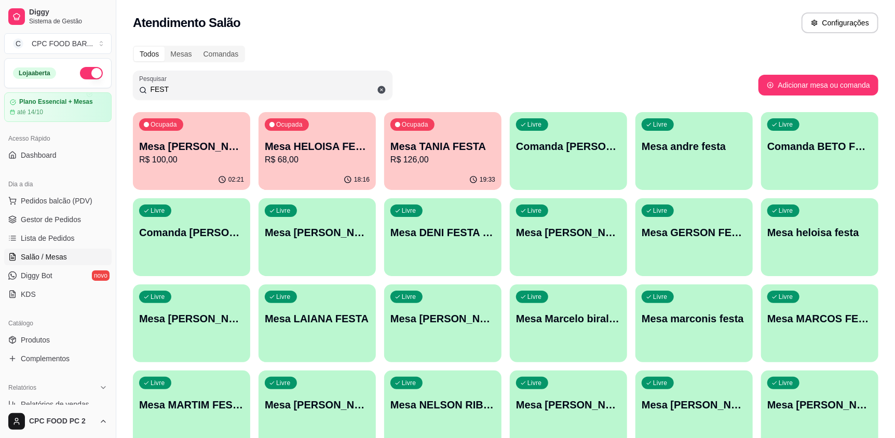
type input "FEST"
click at [331, 159] on p "R$ 68,00" at bounding box center [317, 160] width 102 height 12
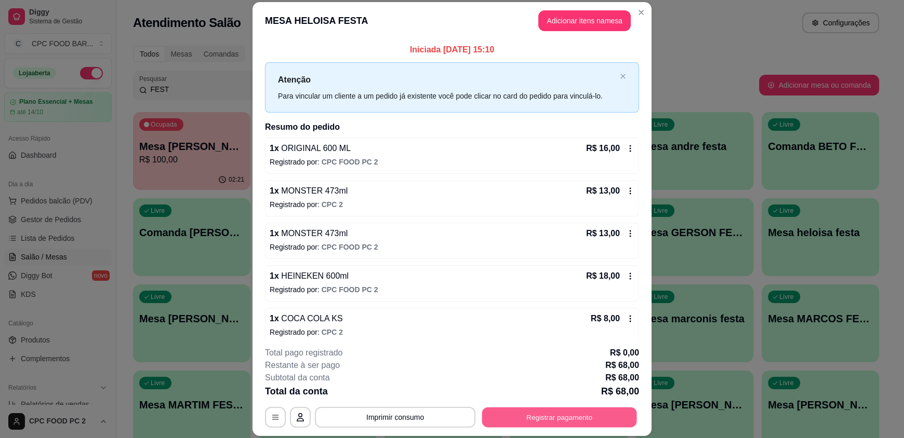
click at [538, 421] on button "Registrar pagamento" at bounding box center [559, 417] width 155 height 20
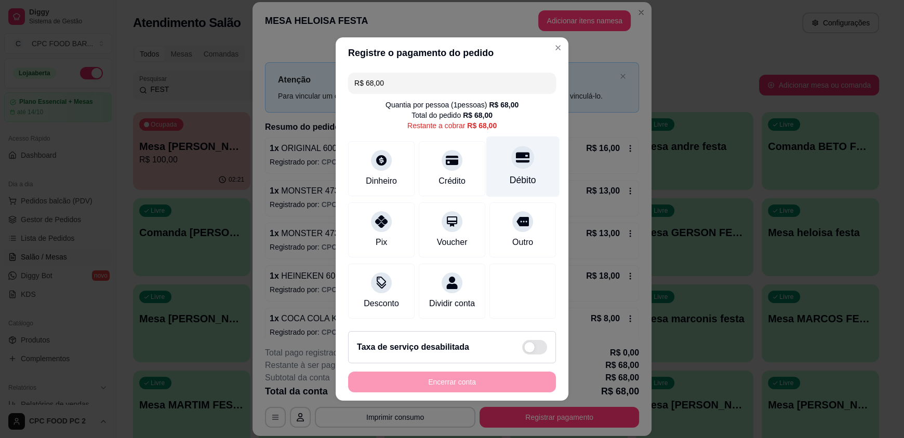
click at [509, 173] on div "Débito" at bounding box center [522, 180] width 26 height 14
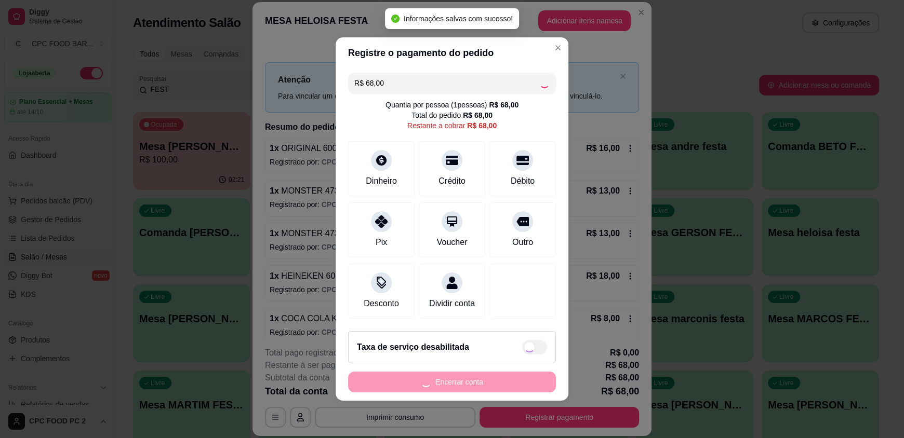
type input "R$ 0,00"
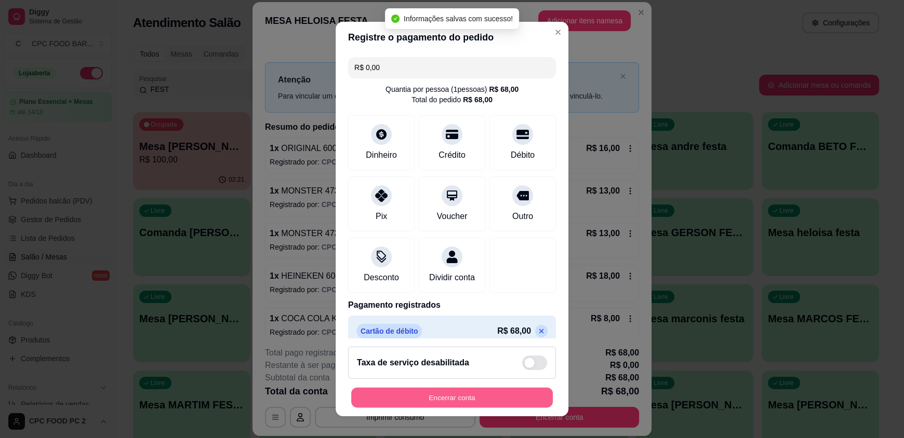
click at [434, 394] on button "Encerrar conta" at bounding box center [452, 397] width 202 height 20
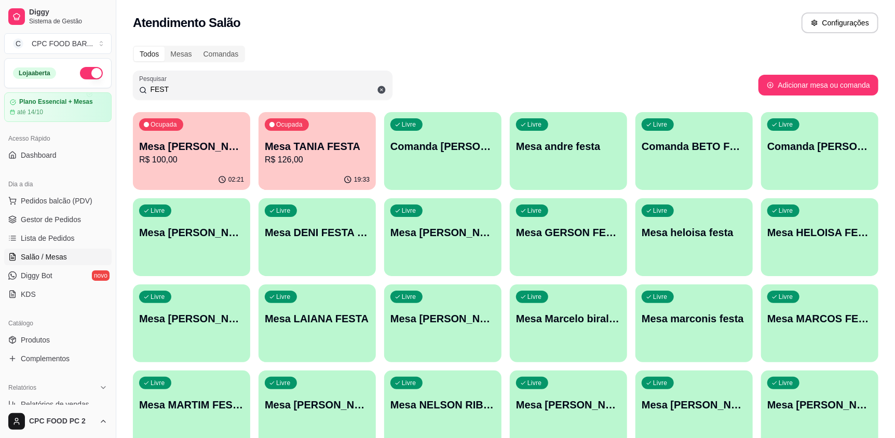
click at [353, 159] on p "R$ 126,00" at bounding box center [317, 160] width 105 height 12
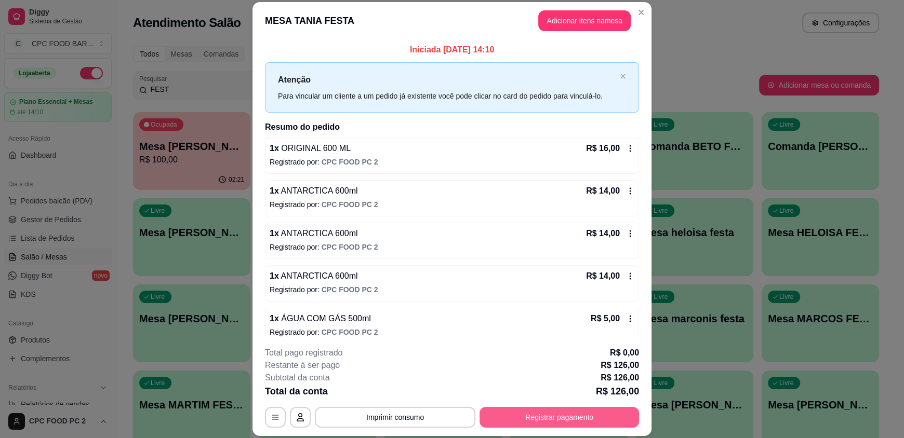
click at [513, 417] on button "Registrar pagamento" at bounding box center [558, 417] width 159 height 21
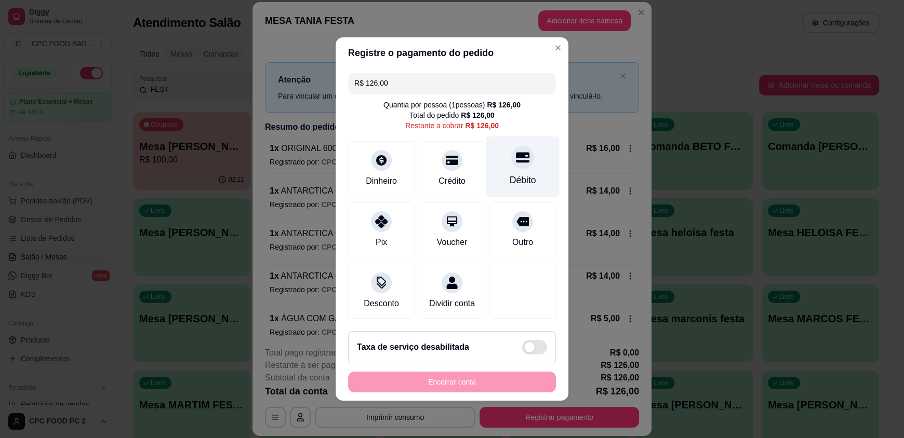
click at [517, 166] on div "Débito" at bounding box center [522, 167] width 73 height 61
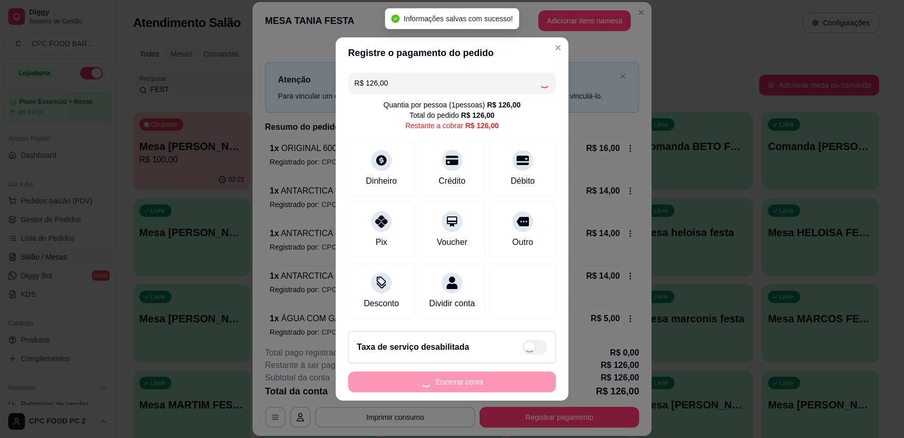
type input "R$ 0,00"
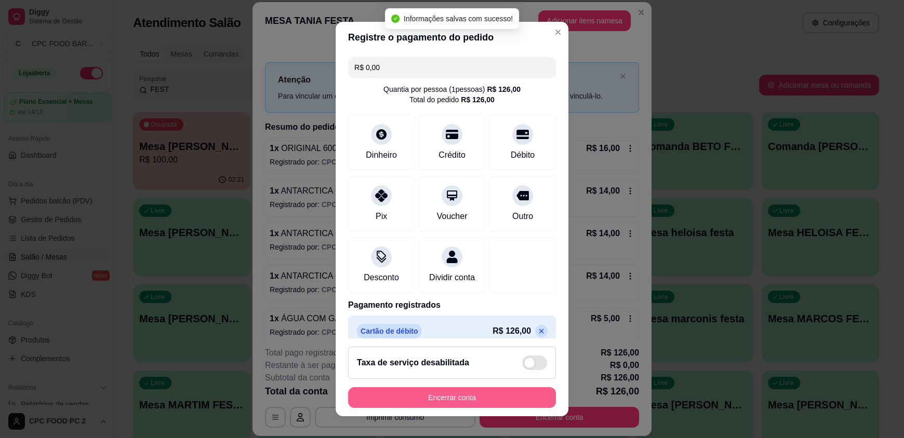
click at [412, 393] on button "Encerrar conta" at bounding box center [452, 397] width 208 height 21
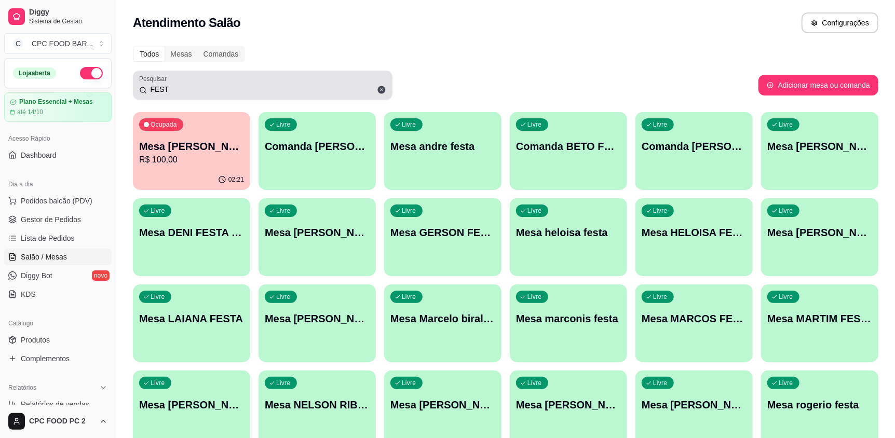
click at [378, 89] on icon at bounding box center [382, 90] width 8 height 8
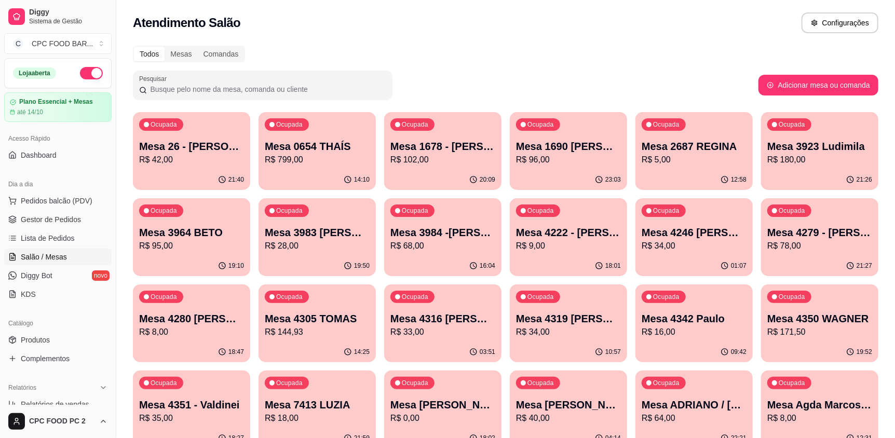
click at [226, 91] on input "Pesquisar" at bounding box center [266, 89] width 239 height 10
click at [198, 92] on input "Pesquisar" at bounding box center [266, 89] width 239 height 10
click at [202, 86] on input "Pesquisar" at bounding box center [266, 89] width 239 height 10
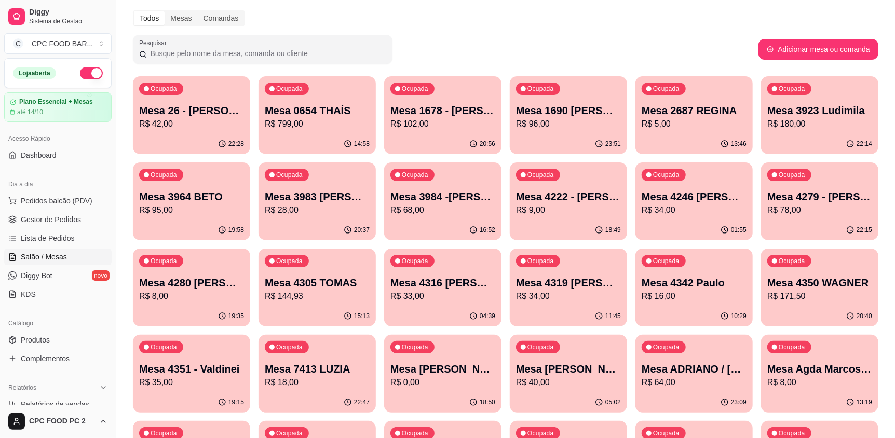
scroll to position [51, 0]
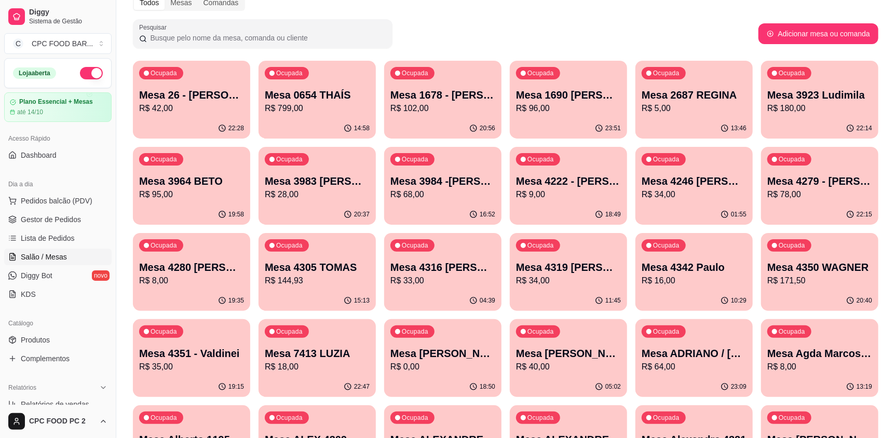
click at [168, 42] on input "Pesquisar" at bounding box center [266, 38] width 239 height 10
click at [461, 5] on div "Todos Mesas Comandas" at bounding box center [506, 2] width 746 height 17
